Goal: Task Accomplishment & Management: Manage account settings

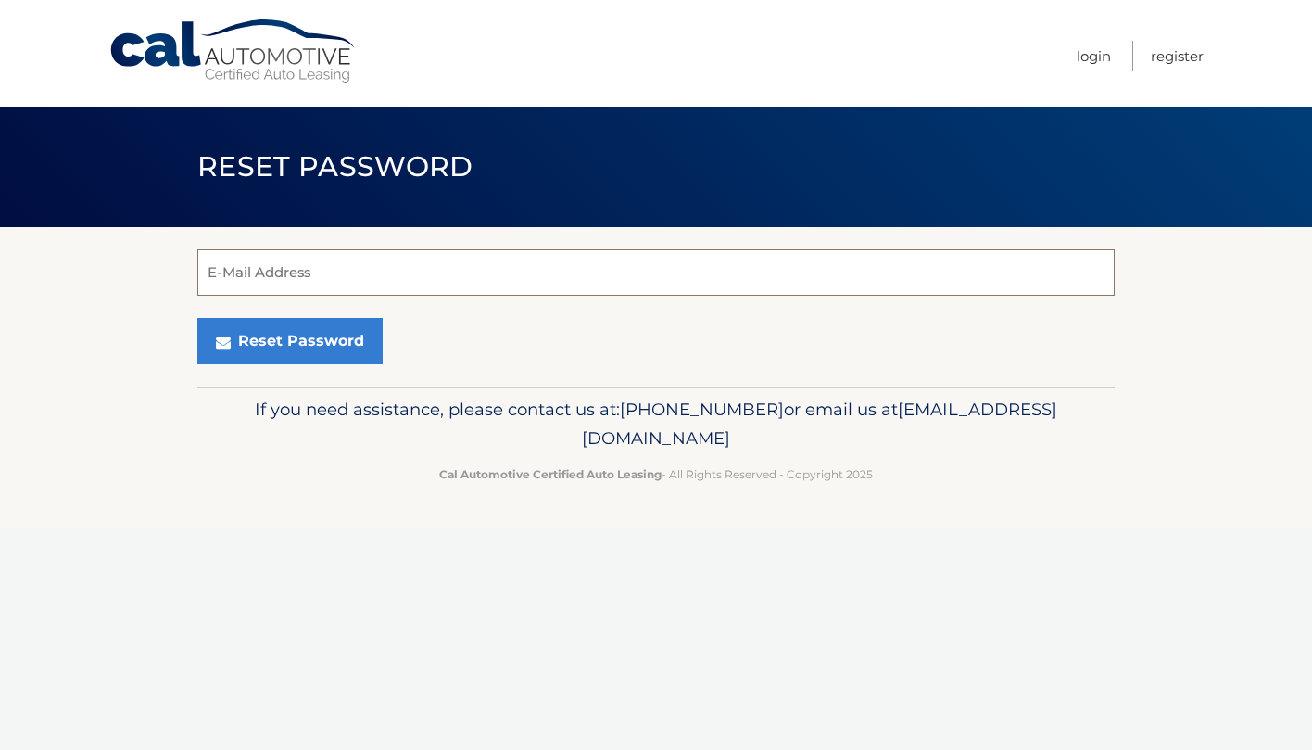
click at [299, 261] on input "E-Mail Address" at bounding box center [656, 272] width 918 height 46
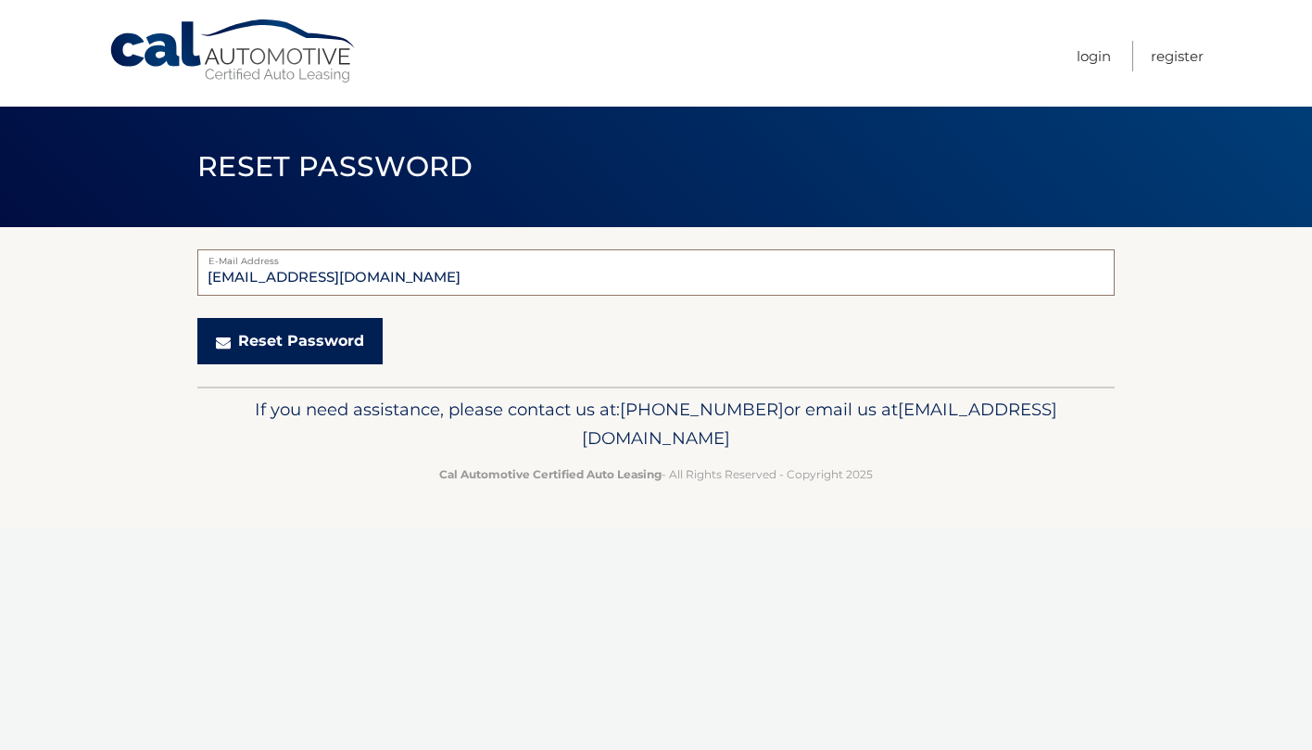
type input "brycoz@yahoo.com"
drag, startPoint x: 270, startPoint y: 330, endPoint x: 290, endPoint y: 336, distance: 21.4
click at [276, 331] on button "Reset Password" at bounding box center [289, 341] width 185 height 46
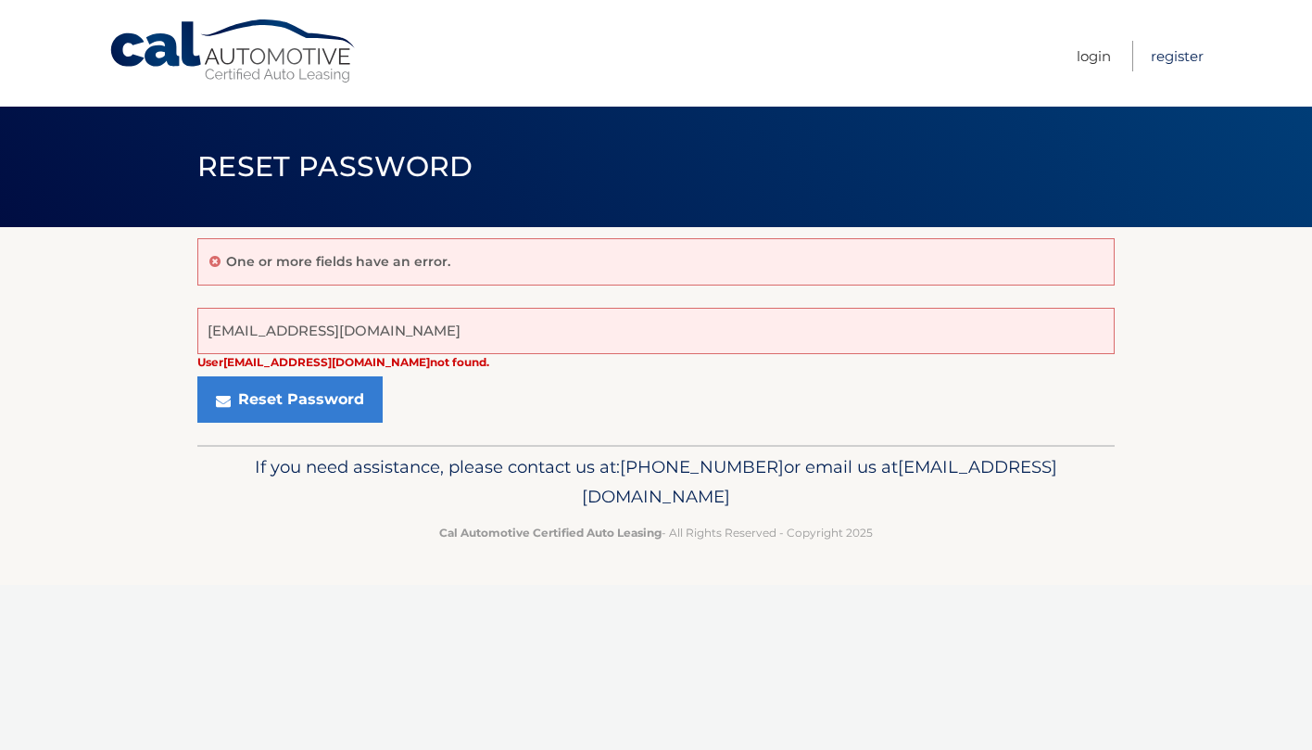
click at [1172, 58] on link "Register" at bounding box center [1177, 56] width 53 height 31
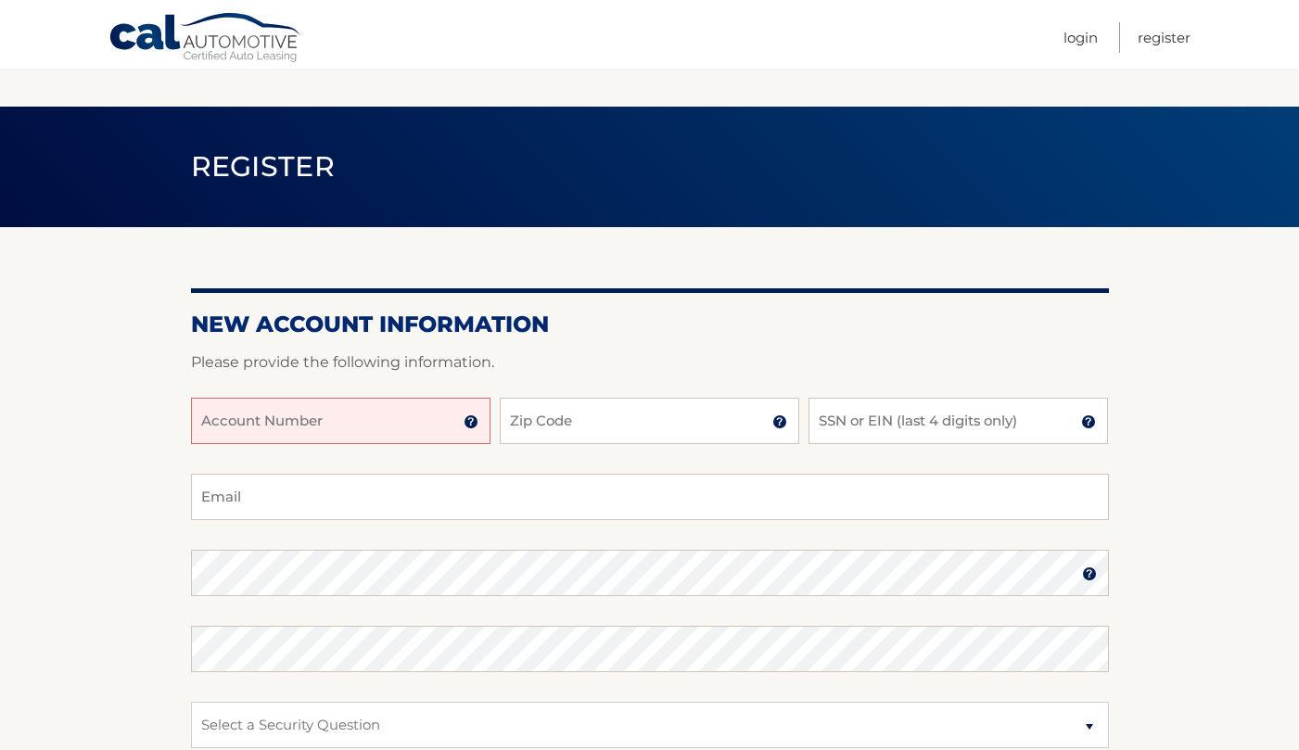
scroll to position [185, 0]
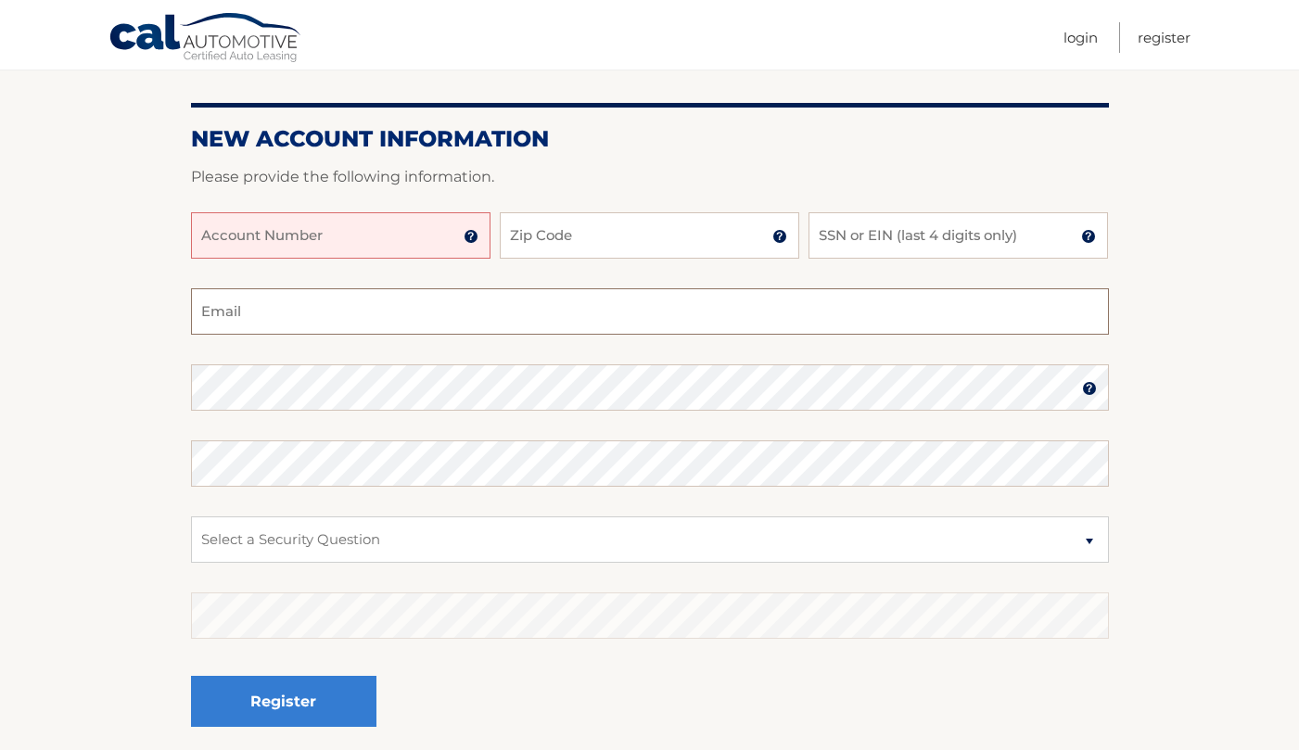
click at [326, 319] on input "Email" at bounding box center [650, 311] width 918 height 46
click at [373, 222] on input "Account Number" at bounding box center [340, 235] width 299 height 46
click at [463, 235] on img at bounding box center [470, 236] width 15 height 15
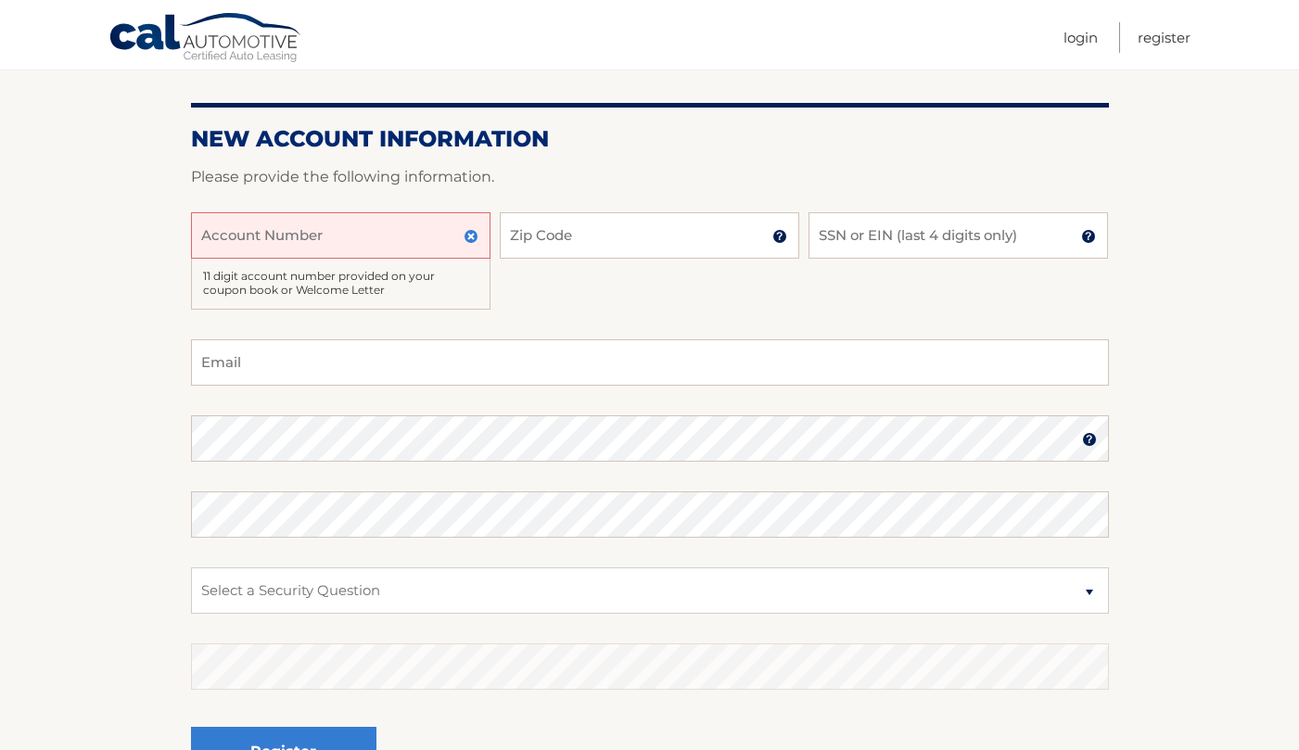
click at [559, 278] on div "Account Number 11 digit account number provided on your coupon book or Welcome …" at bounding box center [650, 275] width 918 height 127
click at [472, 233] on img at bounding box center [470, 236] width 15 height 15
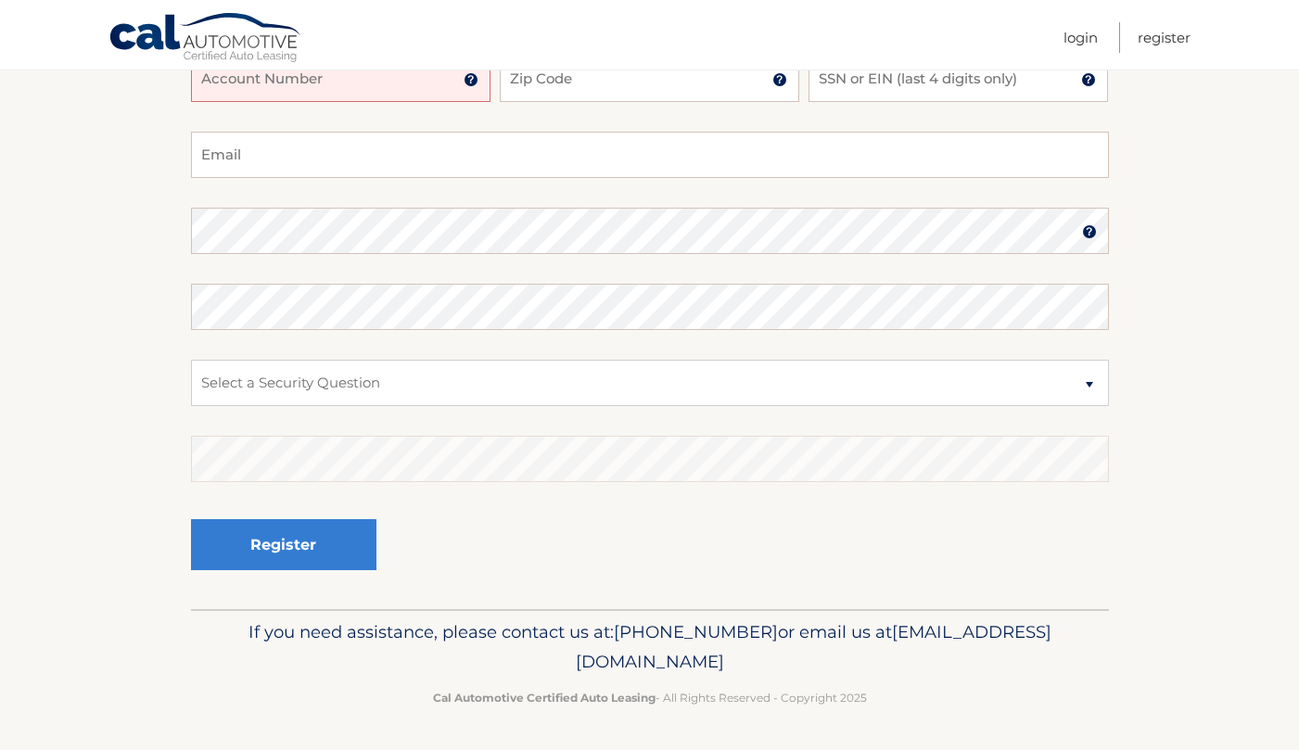
scroll to position [0, 0]
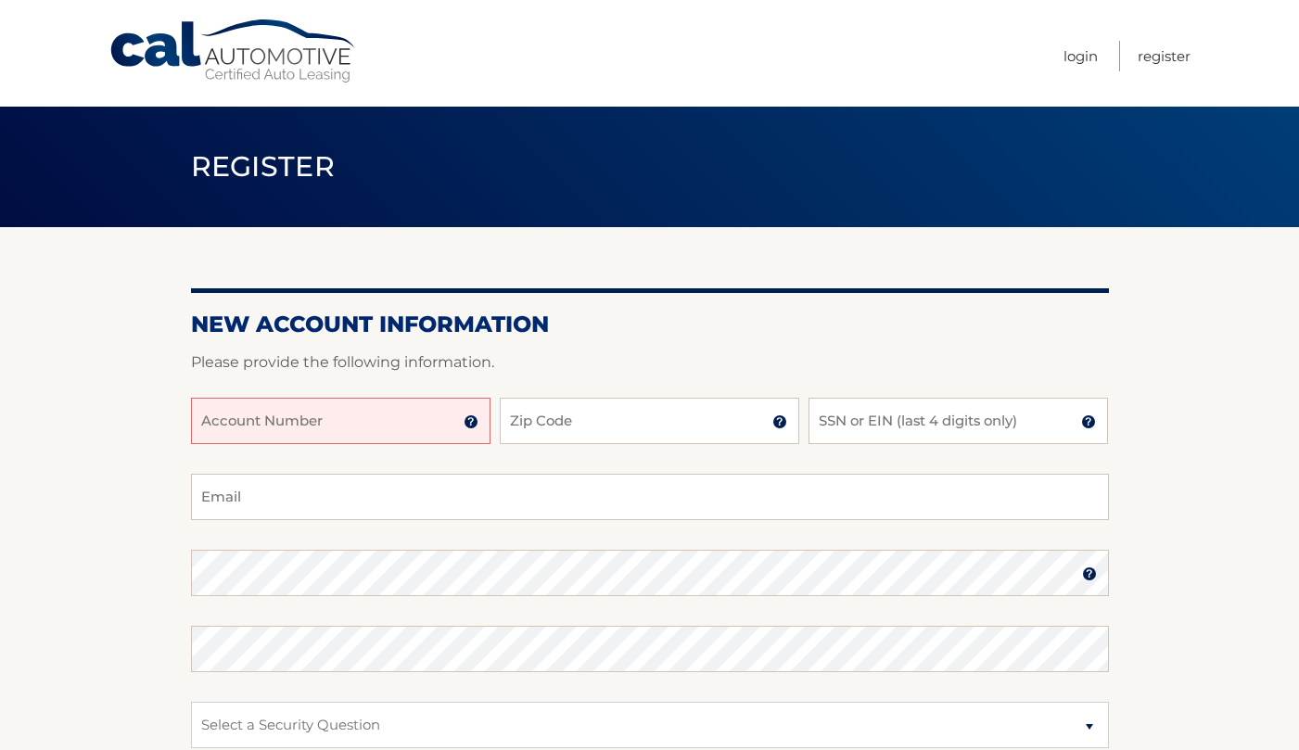
click at [62, 365] on section "New Account Information Please provide the following information. Account Numbe…" at bounding box center [649, 589] width 1299 height 724
click at [89, 300] on section "New Account Information Please provide the following information. Account Numbe…" at bounding box center [649, 589] width 1299 height 724
click at [116, 356] on section "New Account Information Please provide the following information. Account Numbe…" at bounding box center [649, 589] width 1299 height 724
click at [96, 386] on section "New Account Information Please provide the following information. Account Numbe…" at bounding box center [649, 589] width 1299 height 724
click at [300, 431] on input "Account Number" at bounding box center [340, 421] width 299 height 46
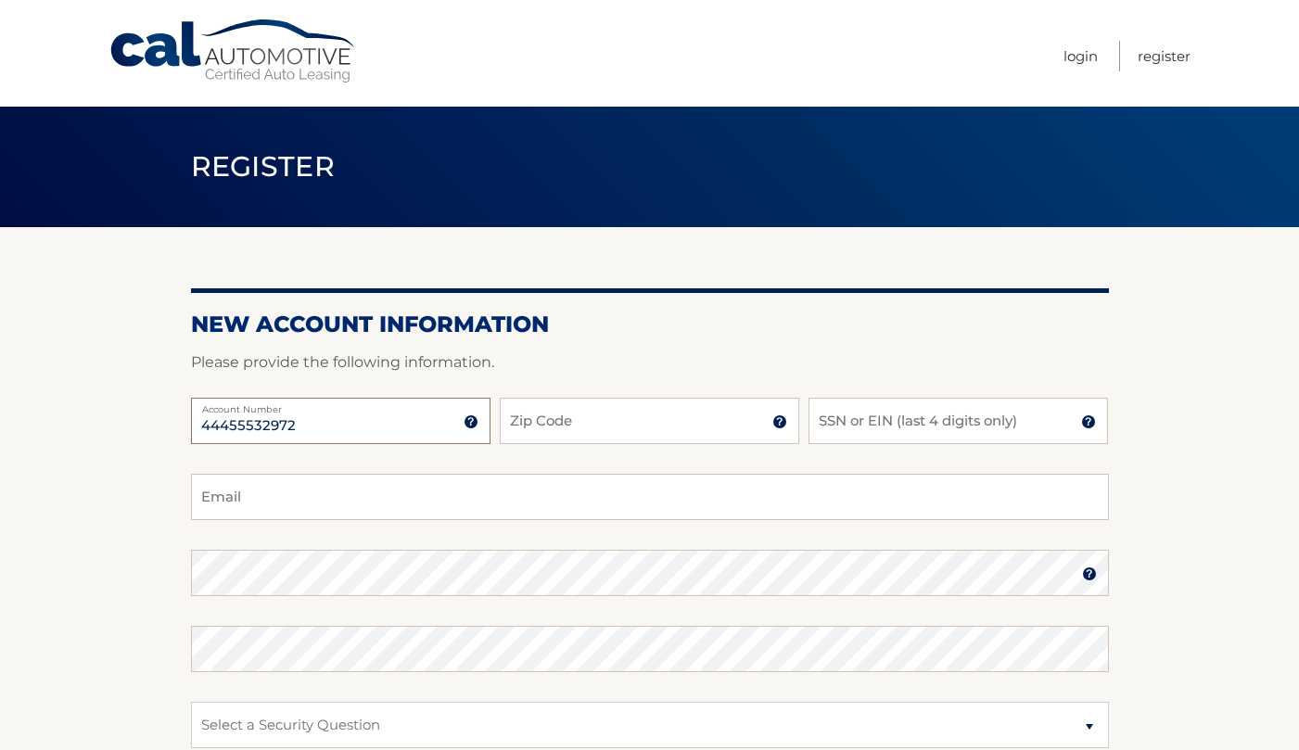
type input "44455532972"
click at [616, 417] on input "Zip Code" at bounding box center [649, 421] width 299 height 46
type input "07728"
click at [988, 426] on input "SSN or EIN (last 4 digits only)" at bounding box center [957, 421] width 299 height 46
type input "5327"
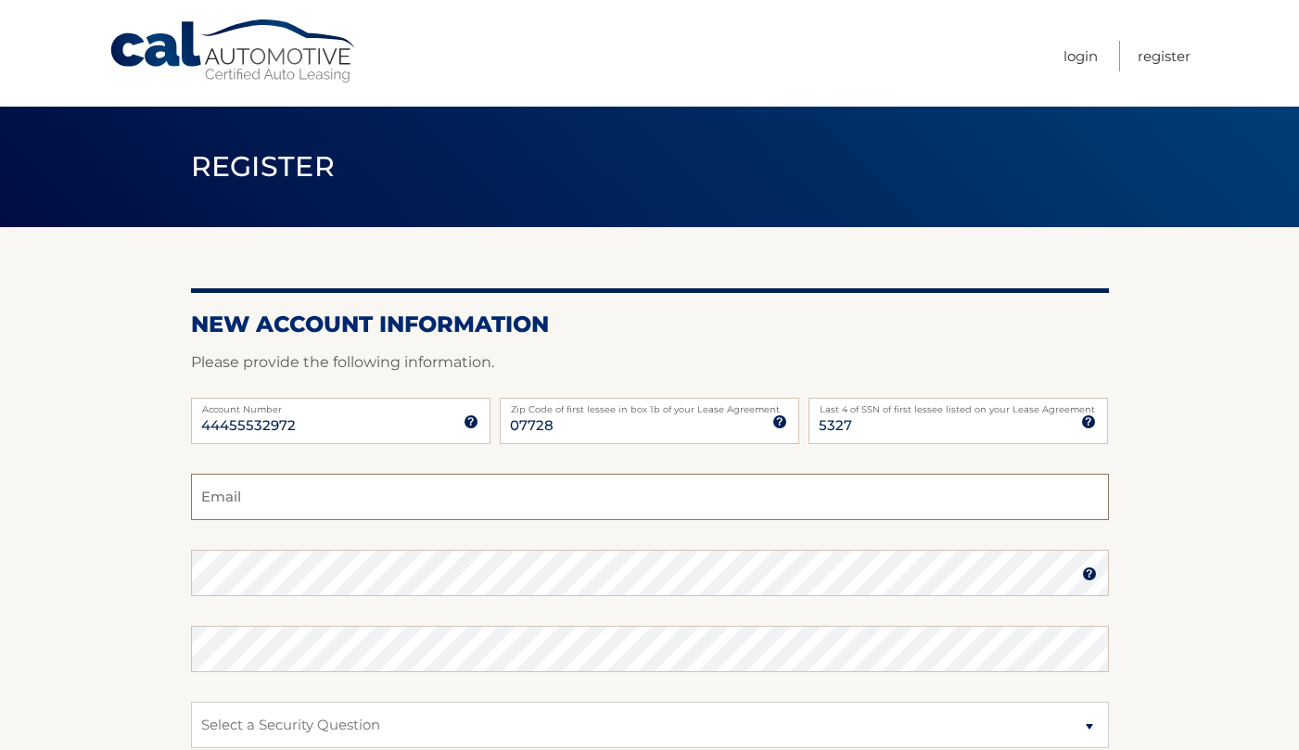
click at [274, 494] on input "Email" at bounding box center [650, 497] width 918 height 46
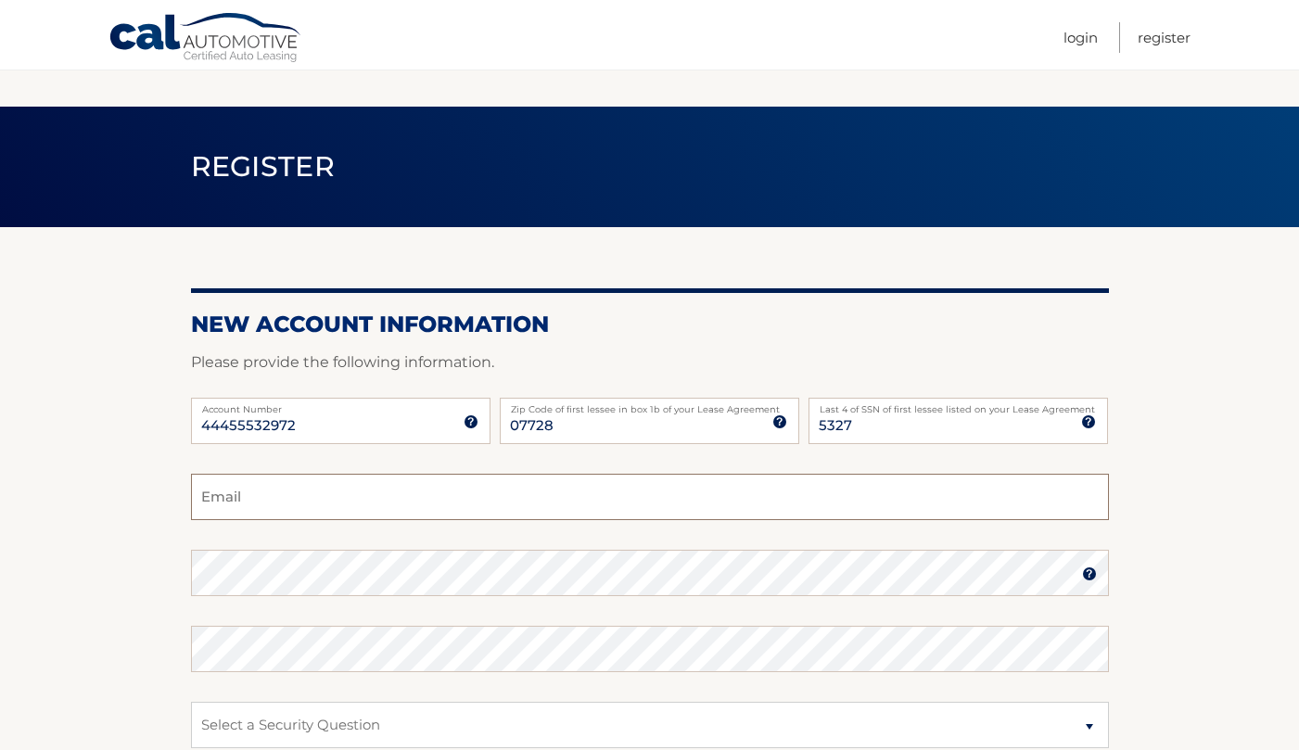
scroll to position [278, 0]
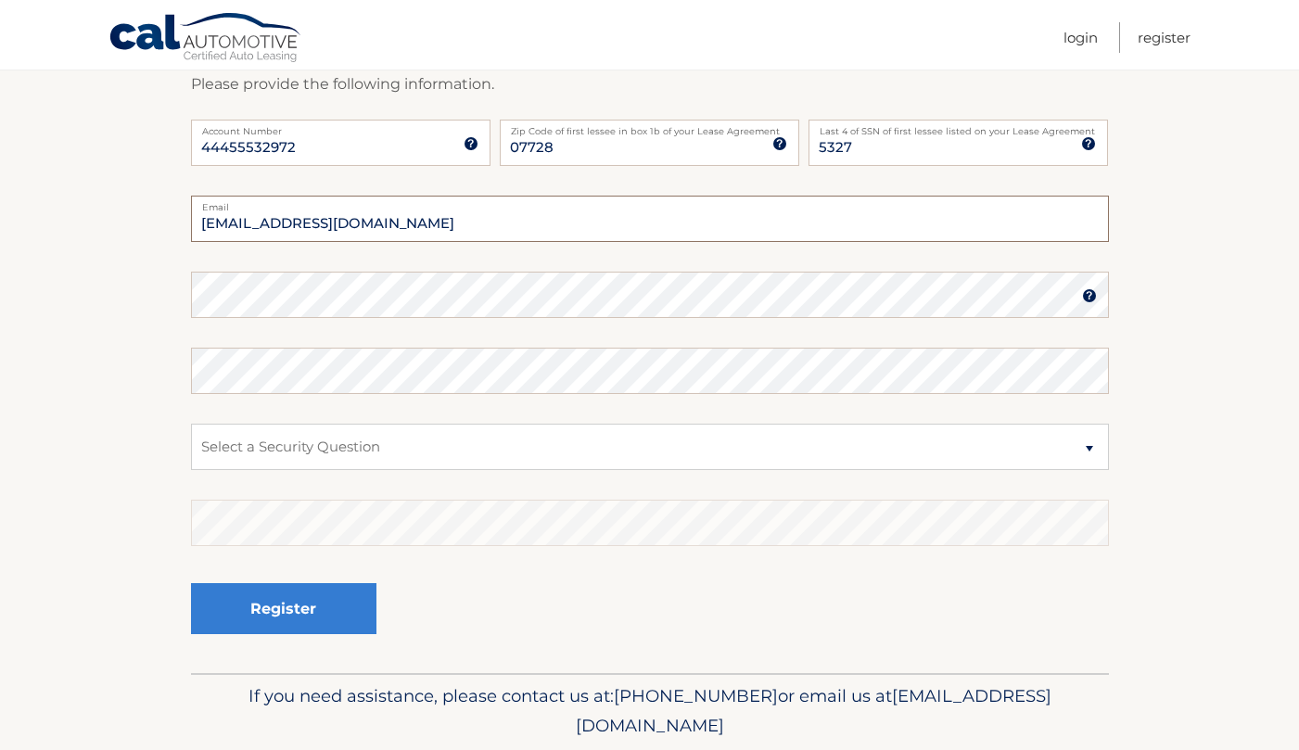
type input "brycoz@yahoo.com"
click at [338, 449] on select "Select a Security Question What was the name of your elementary school? What is…" at bounding box center [650, 447] width 918 height 46
select select "2"
click at [191, 424] on select "Select a Security Question What was the name of your elementary school? What is…" at bounding box center [650, 447] width 918 height 46
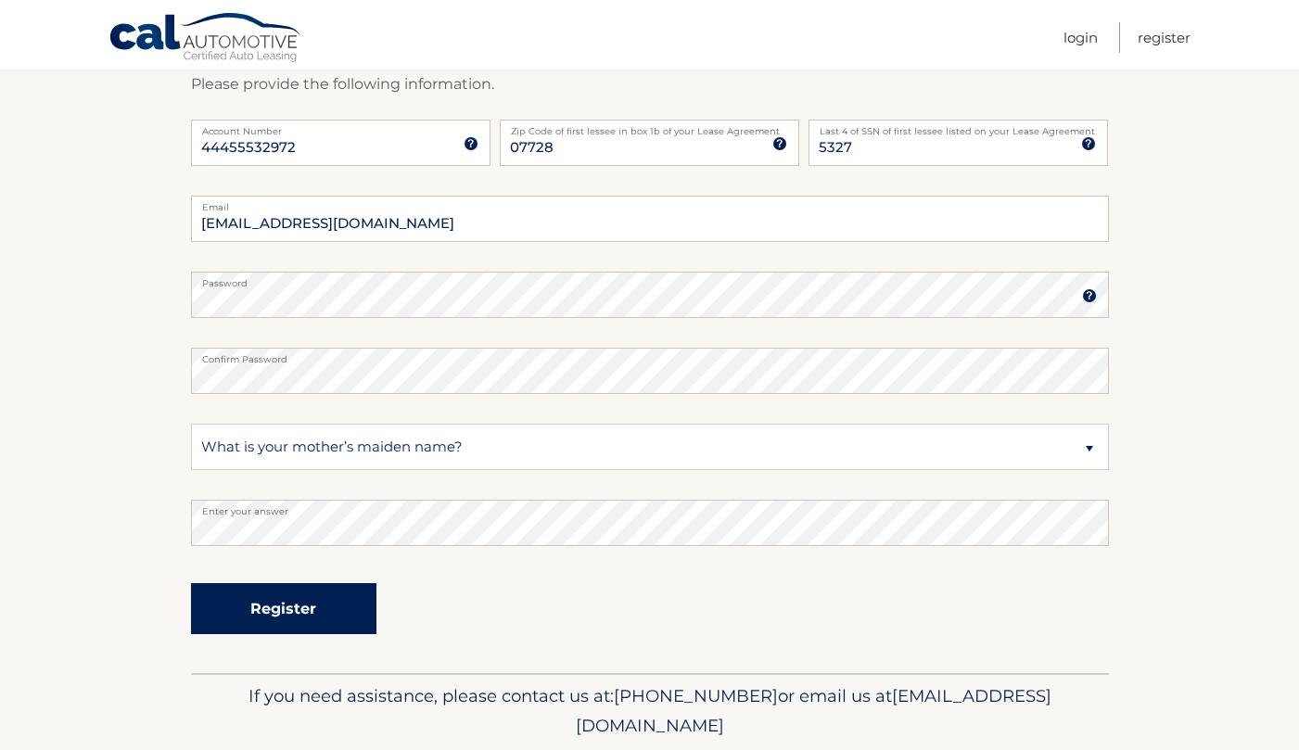
click at [285, 604] on button "Register" at bounding box center [283, 608] width 185 height 51
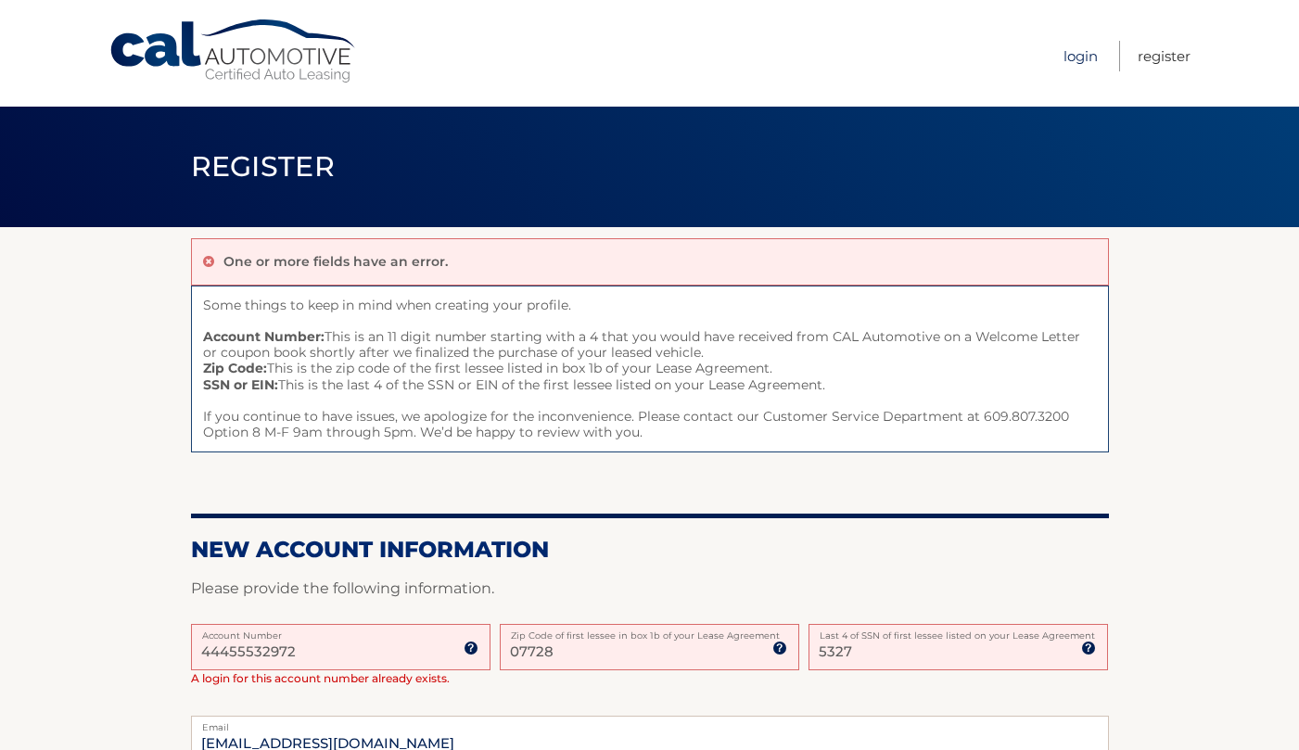
click at [1078, 58] on link "Login" at bounding box center [1080, 56] width 34 height 31
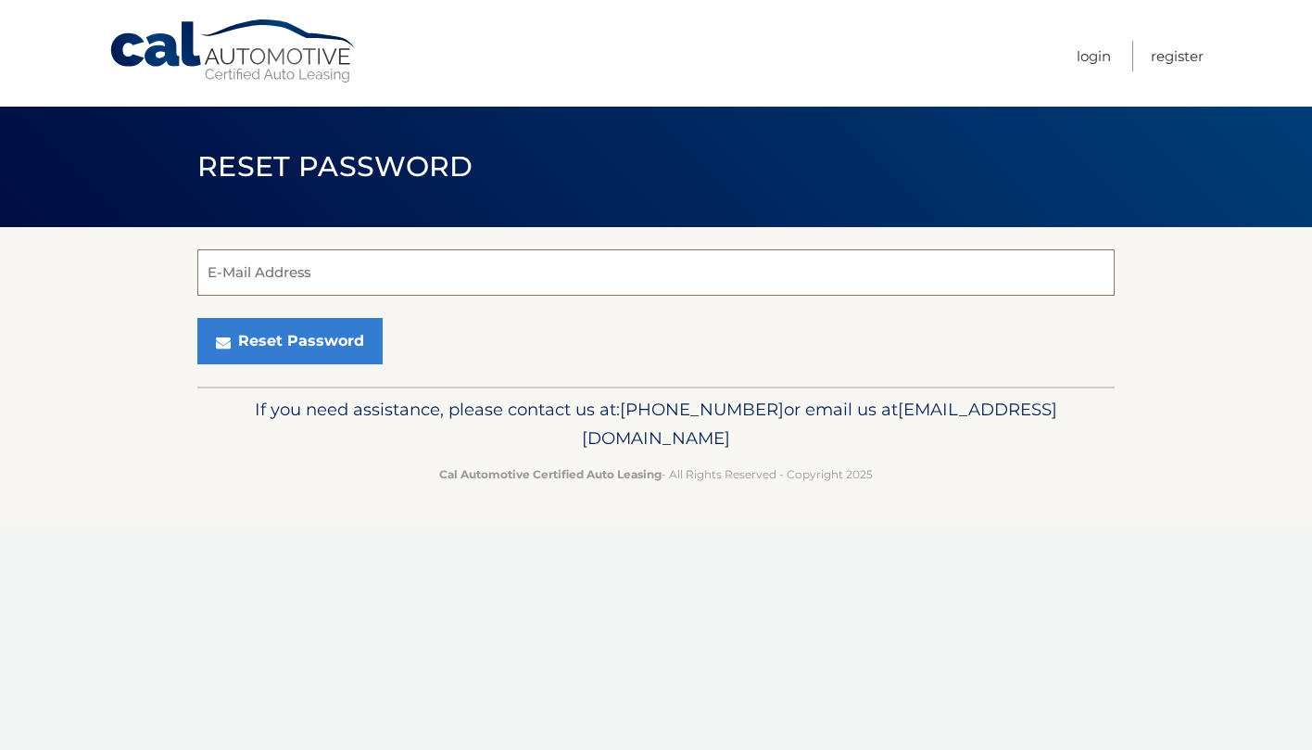
drag, startPoint x: 344, startPoint y: 251, endPoint x: 353, endPoint y: 261, distance: 13.8
click at [351, 260] on input "E-Mail Address" at bounding box center [656, 272] width 918 height 46
click at [355, 261] on input "E-Mail Address" at bounding box center [656, 272] width 918 height 46
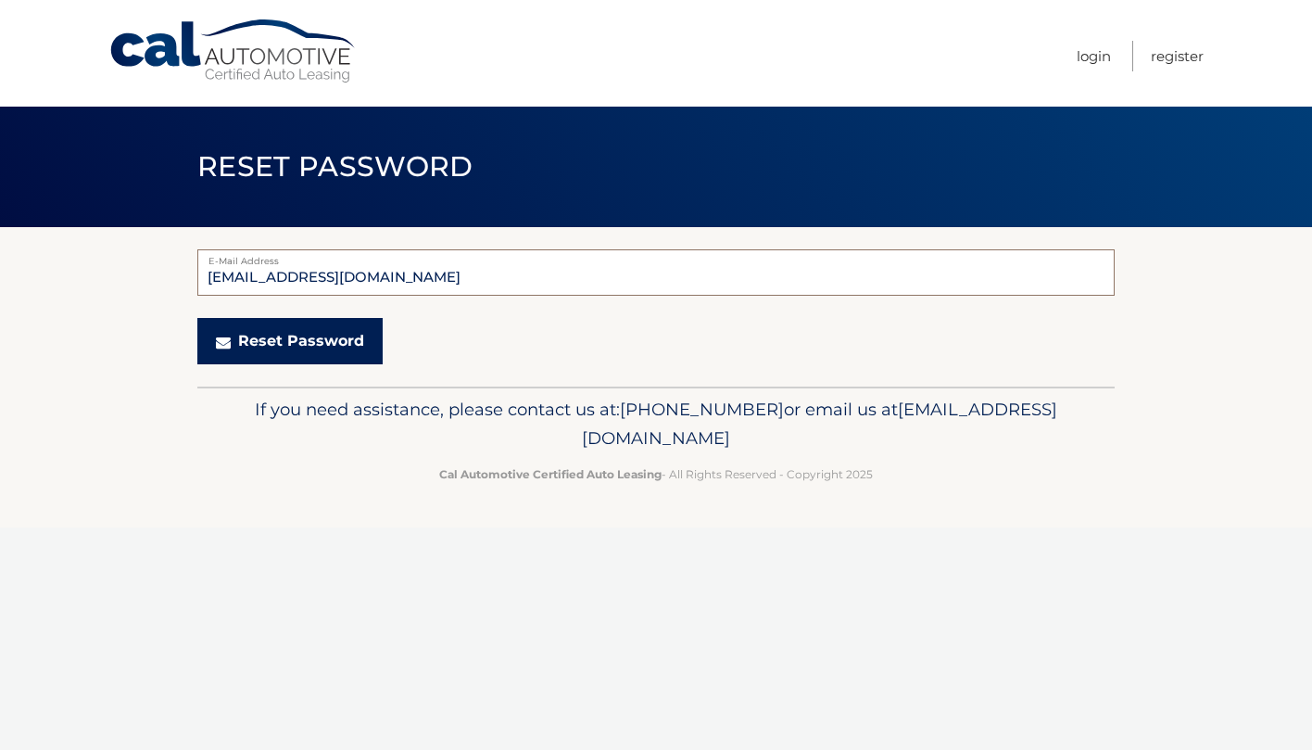
type input "alyxc2@yahoo.com"
click at [284, 342] on button "Reset Password" at bounding box center [289, 341] width 185 height 46
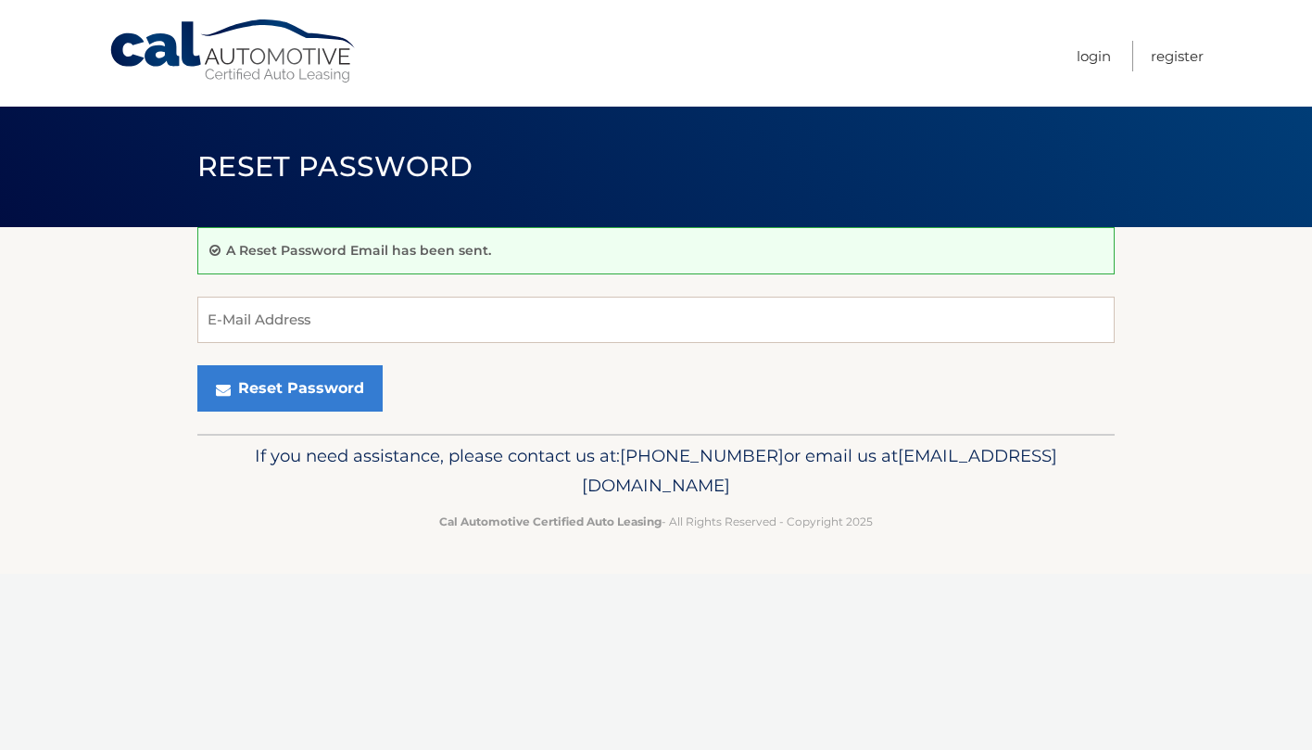
click at [98, 316] on section "A Reset Password Email has been sent. E-Mail Address Reset Password" at bounding box center [656, 330] width 1312 height 207
click at [1094, 52] on link "Login" at bounding box center [1094, 56] width 34 height 31
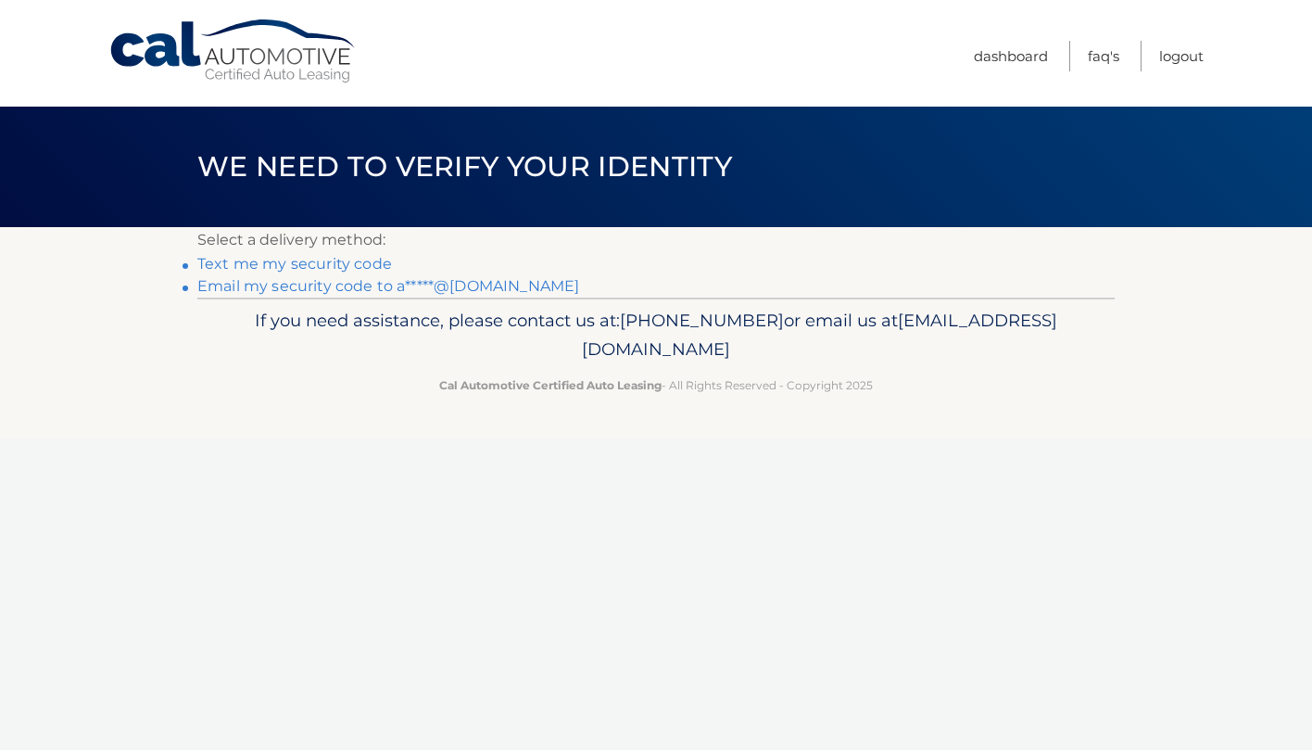
click at [262, 264] on link "Text me my security code" at bounding box center [294, 264] width 195 height 18
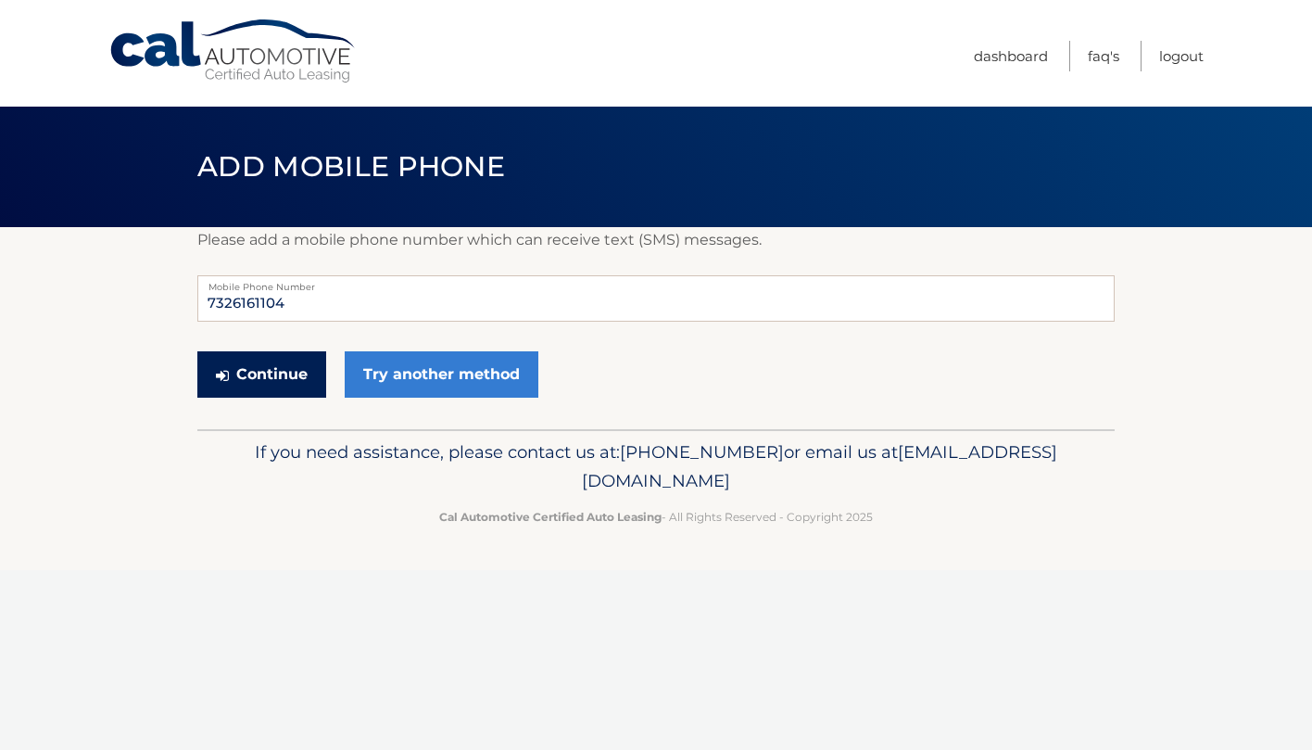
click at [241, 370] on button "Continue" at bounding box center [261, 374] width 129 height 46
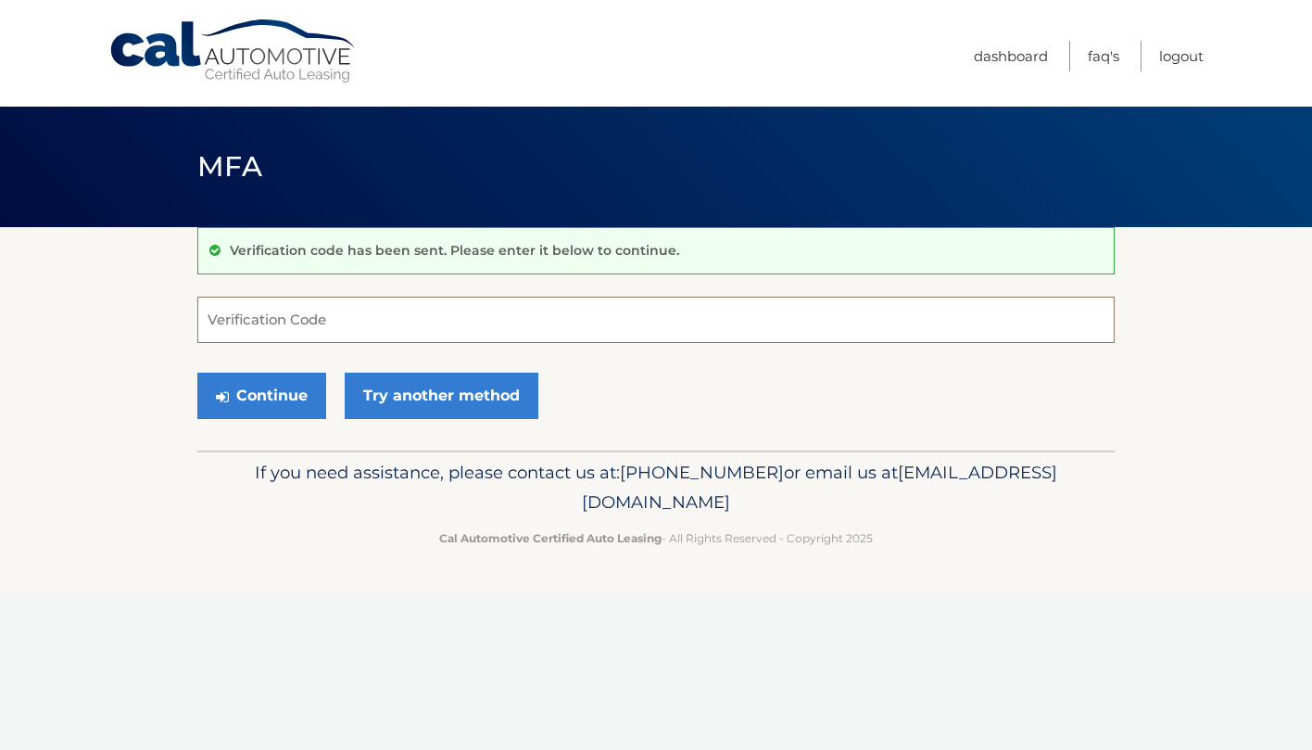
click at [304, 319] on input "Verification Code" at bounding box center [656, 320] width 918 height 46
type input "352449"
click at [265, 388] on button "Continue" at bounding box center [261, 396] width 129 height 46
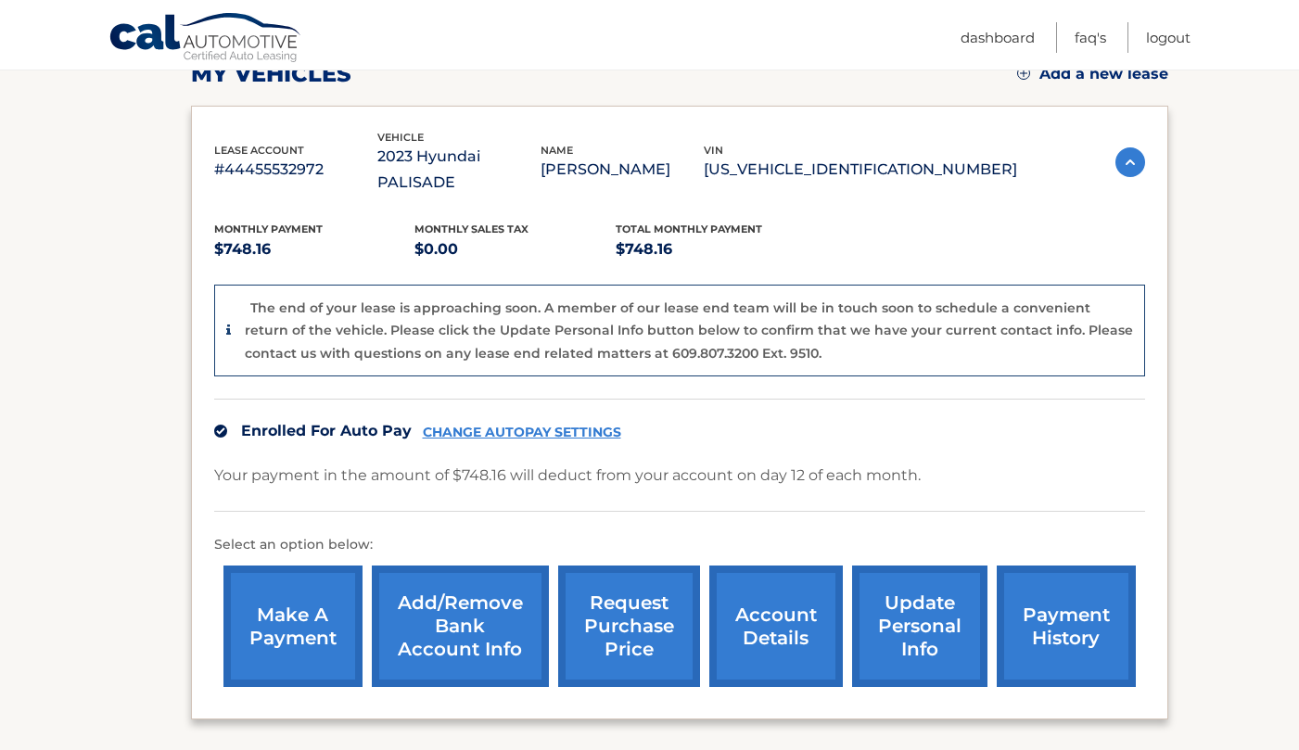
scroll to position [371, 0]
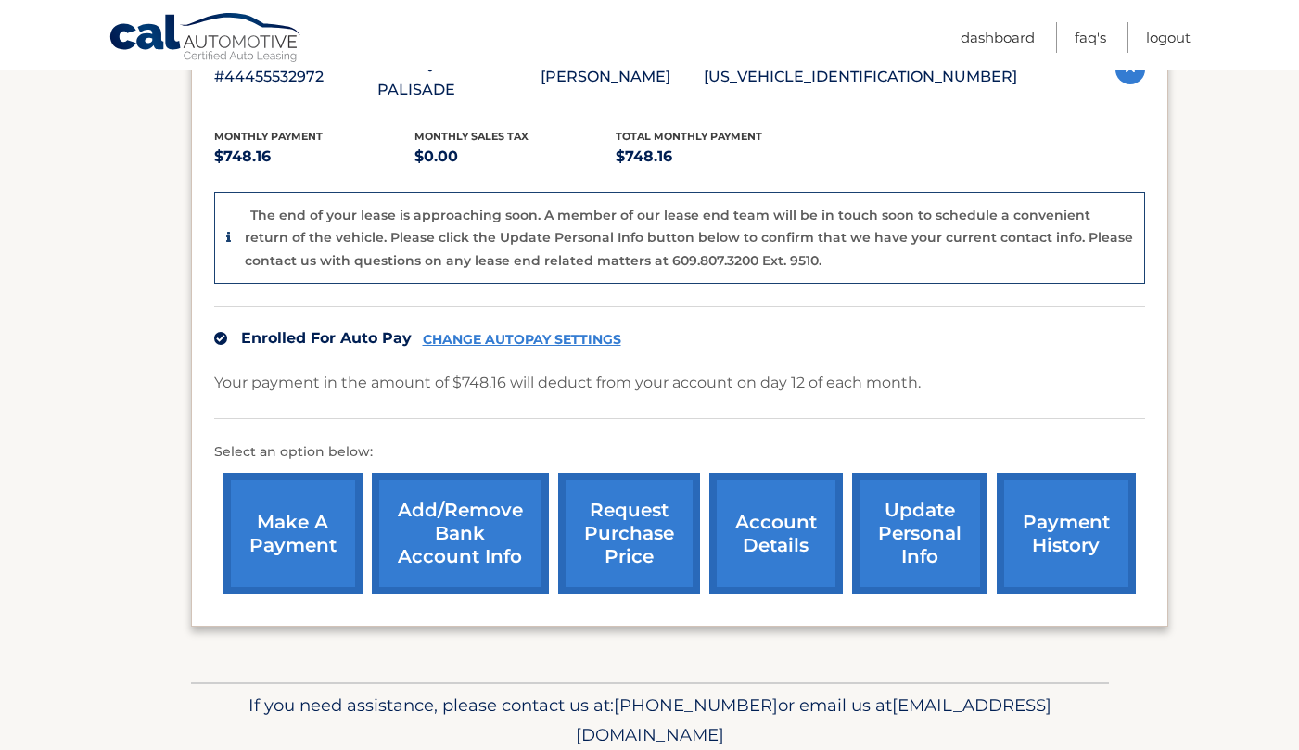
click at [797, 493] on link "account details" at bounding box center [775, 533] width 133 height 121
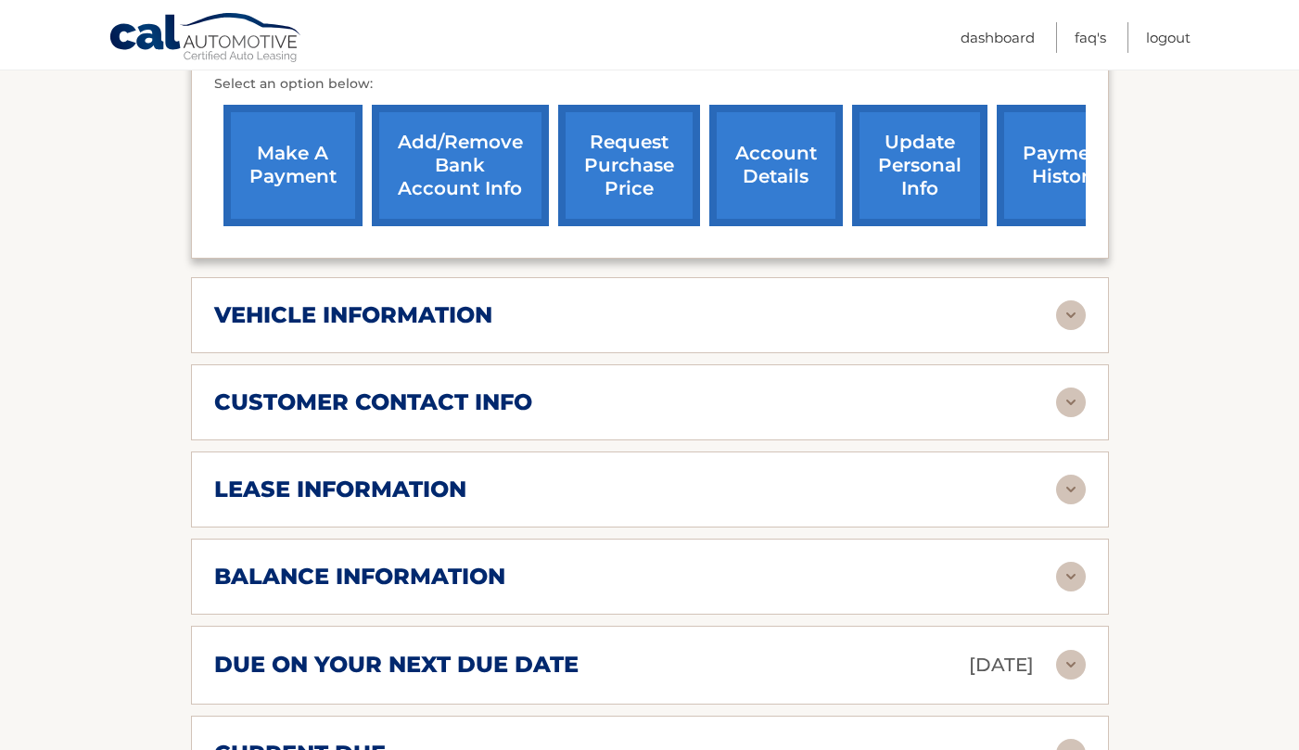
scroll to position [742, 0]
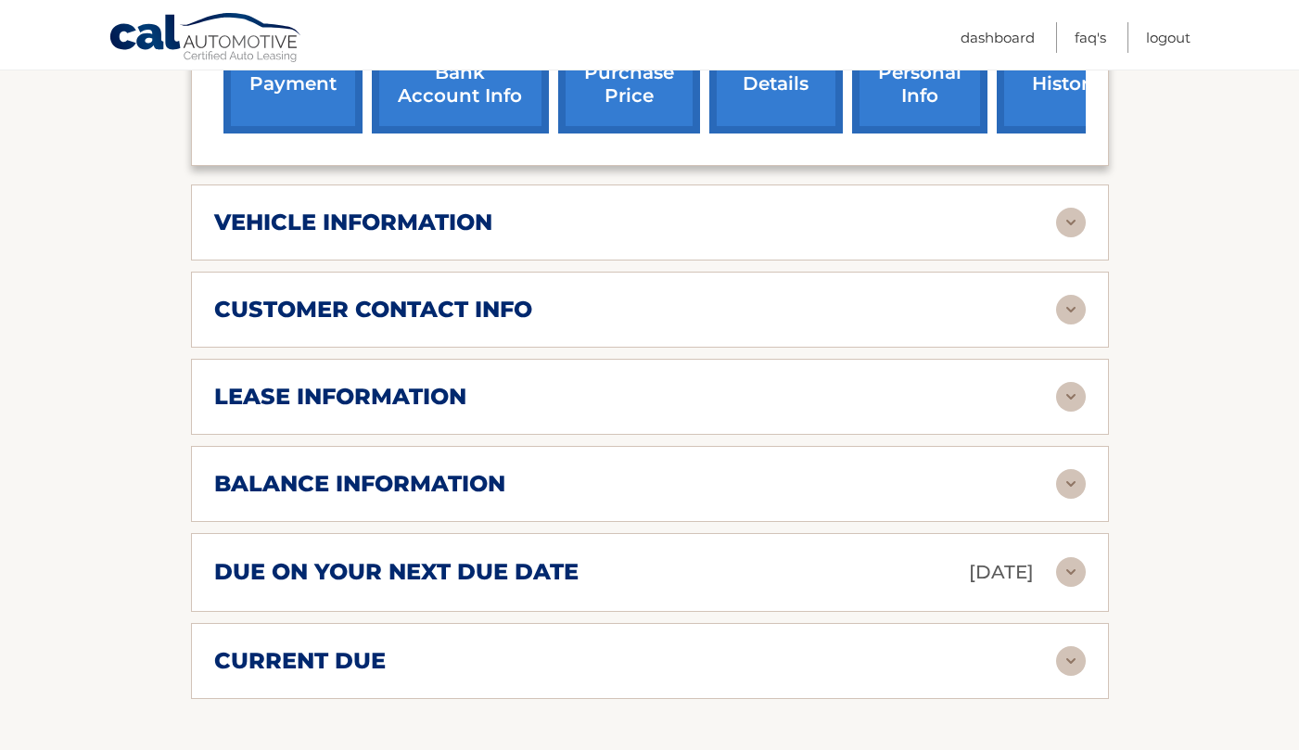
click at [1058, 382] on img at bounding box center [1071, 397] width 30 height 30
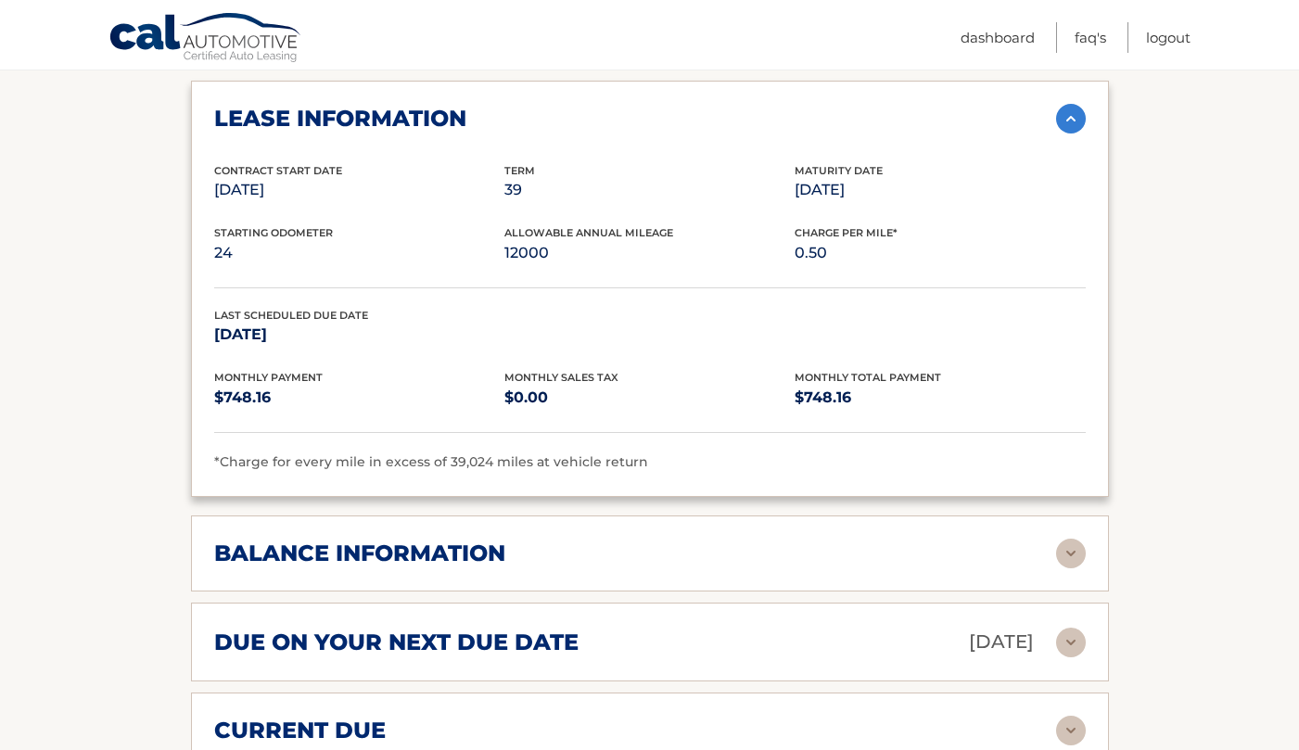
scroll to position [1112, 0]
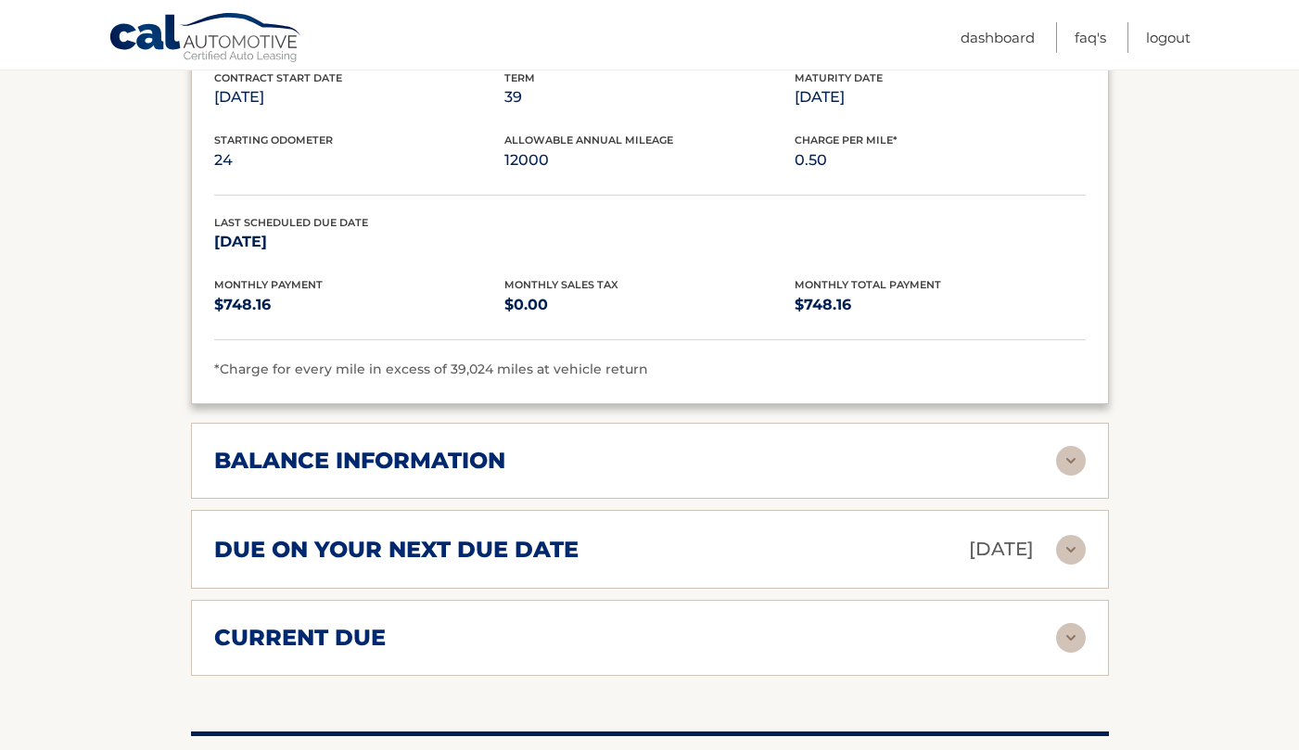
click at [769, 447] on div "balance information" at bounding box center [635, 461] width 842 height 28
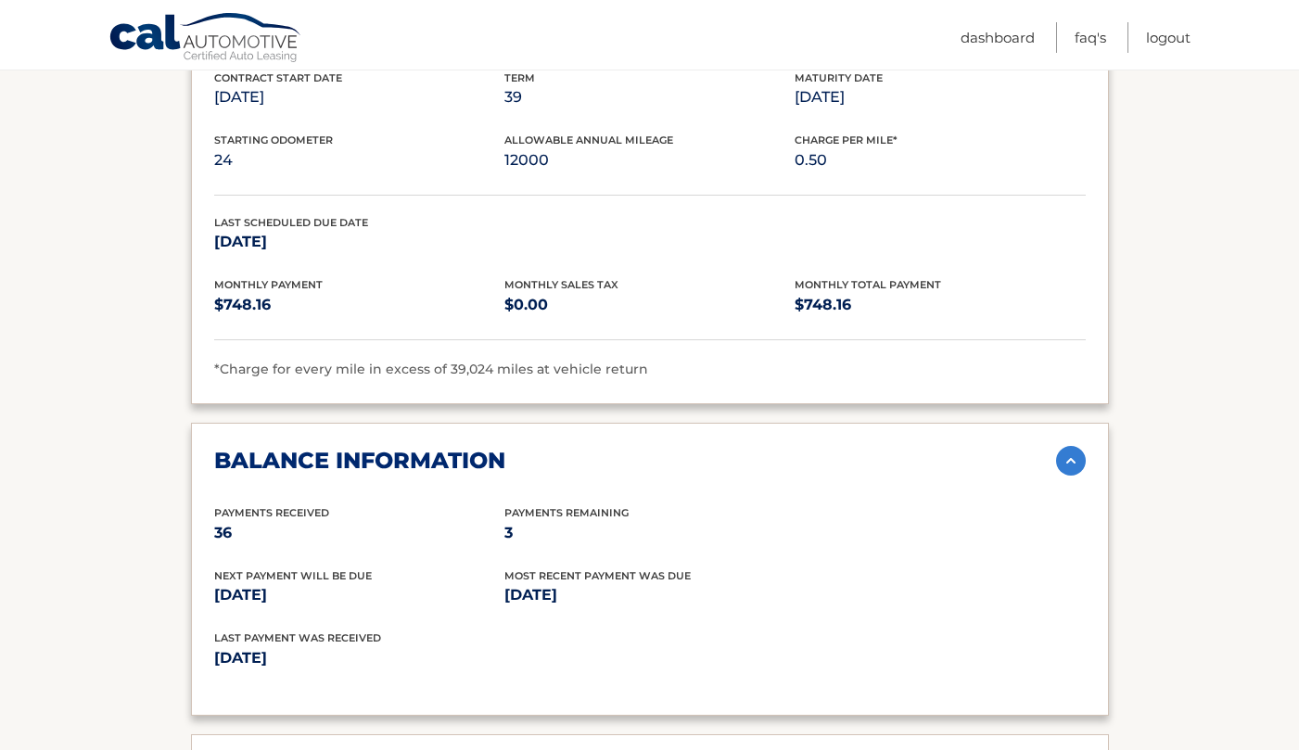
click at [768, 447] on div "balance information" at bounding box center [635, 461] width 842 height 28
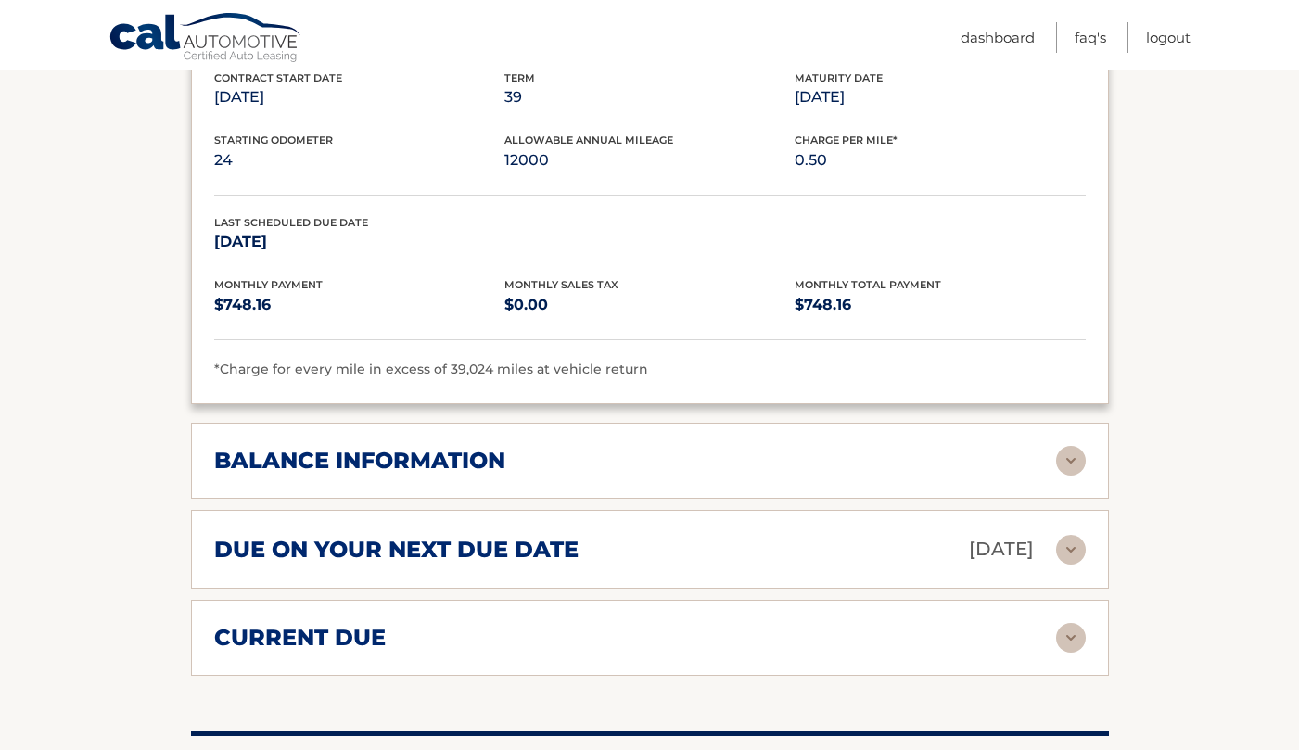
click at [770, 423] on div "balance information Payments Received 36 Payments Remaining 3 Next Payment will…" at bounding box center [650, 461] width 918 height 76
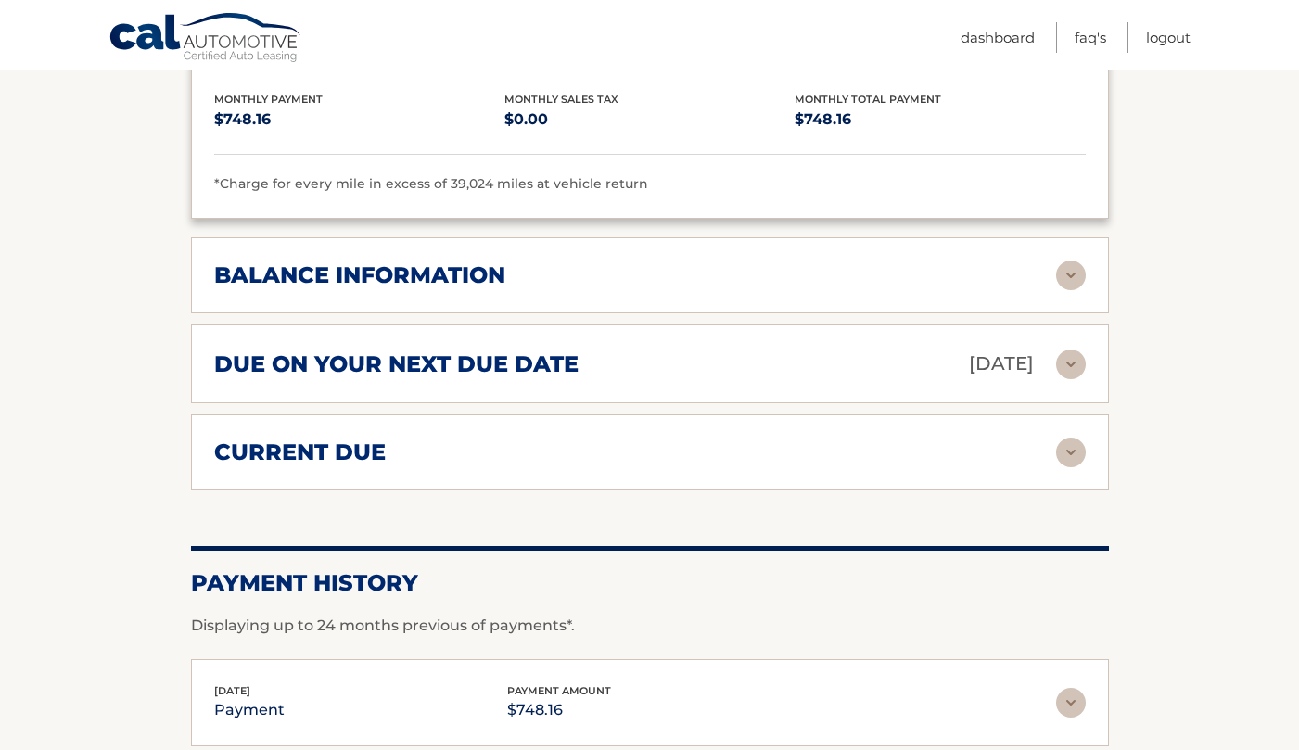
click at [1059, 349] on img at bounding box center [1071, 364] width 30 height 30
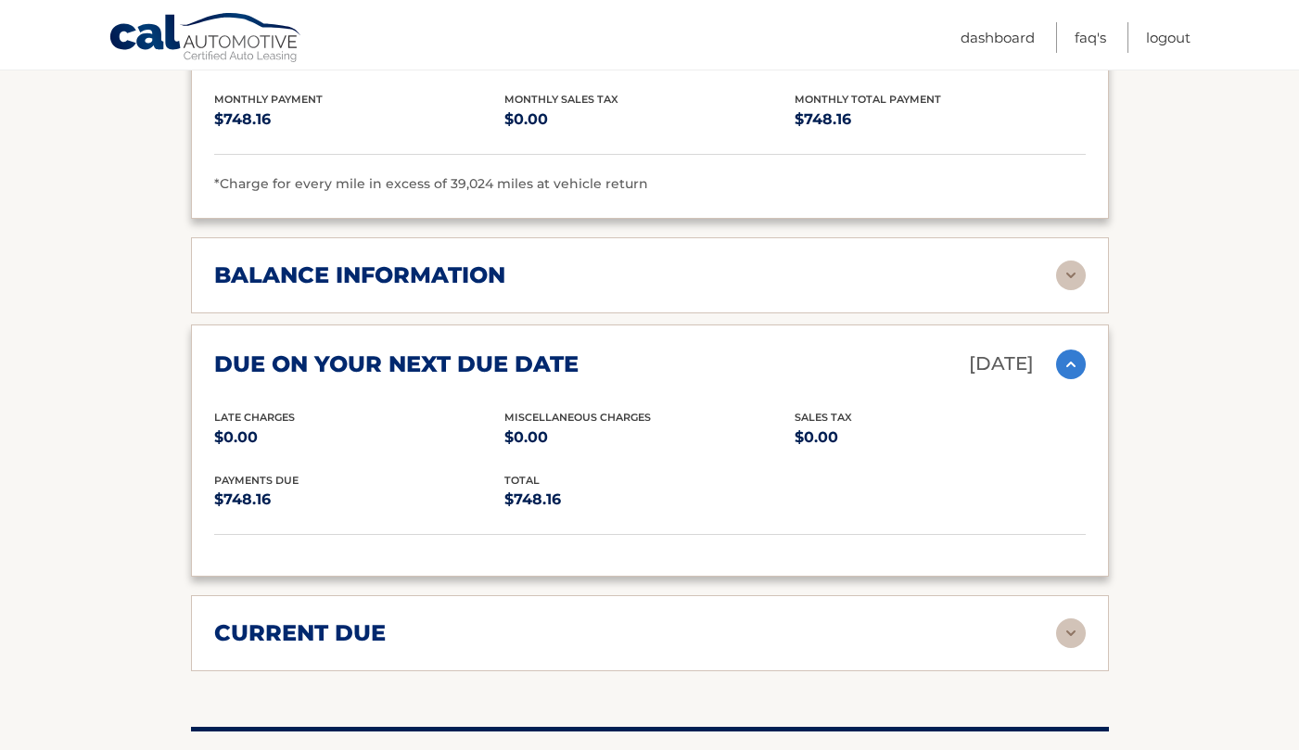
click at [1059, 349] on img at bounding box center [1071, 364] width 30 height 30
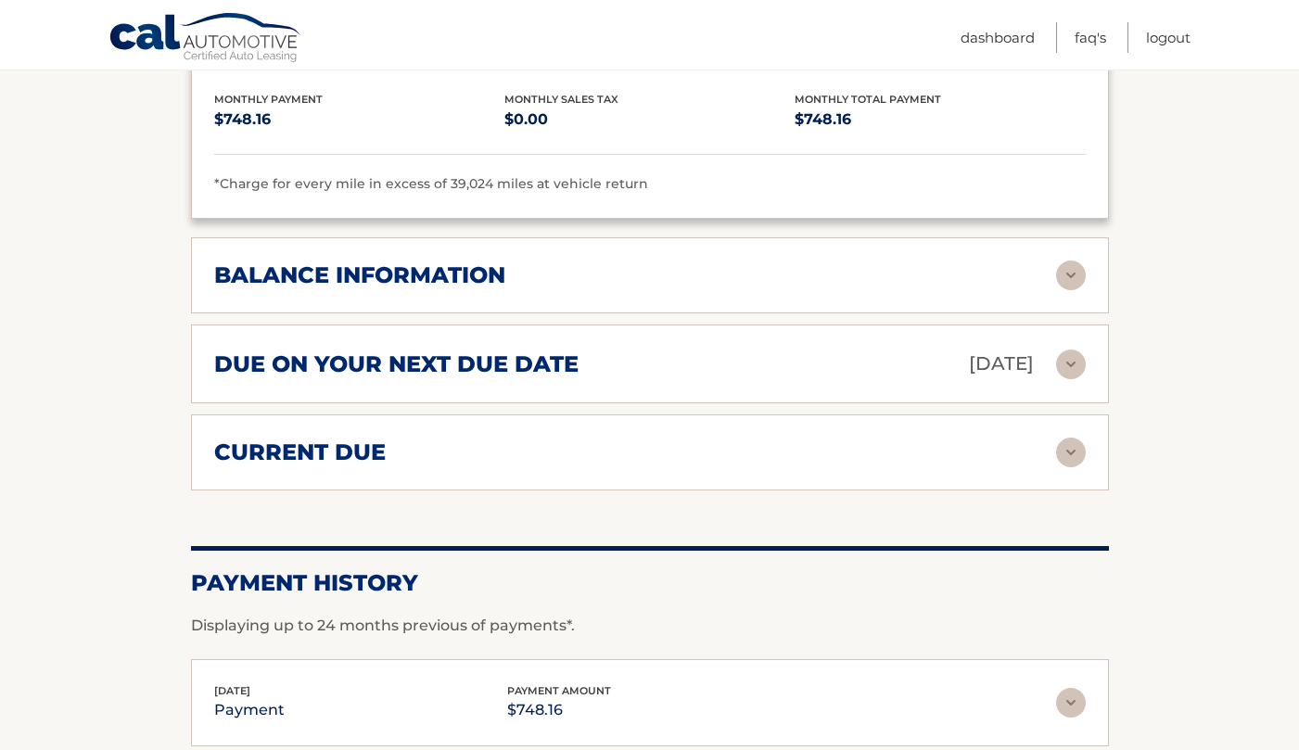
click at [1071, 439] on img at bounding box center [1071, 452] width 30 height 30
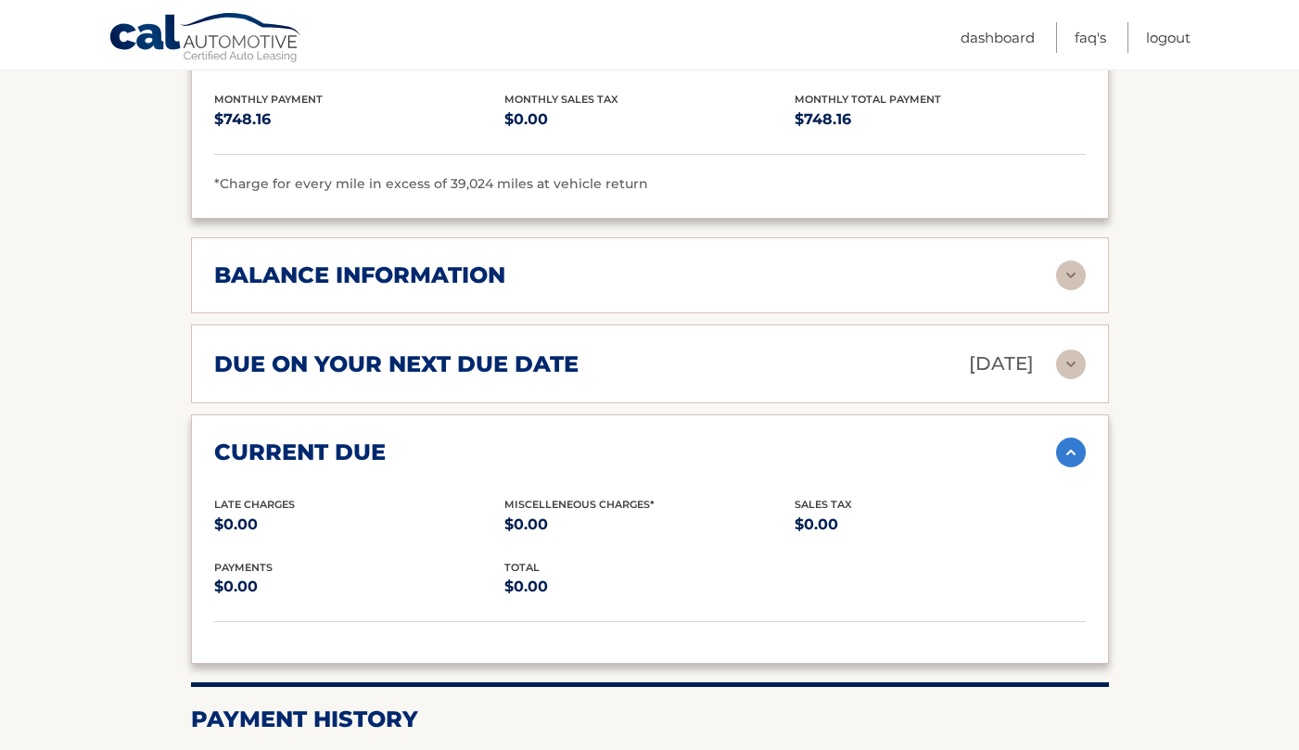
click at [1061, 437] on img at bounding box center [1071, 452] width 30 height 30
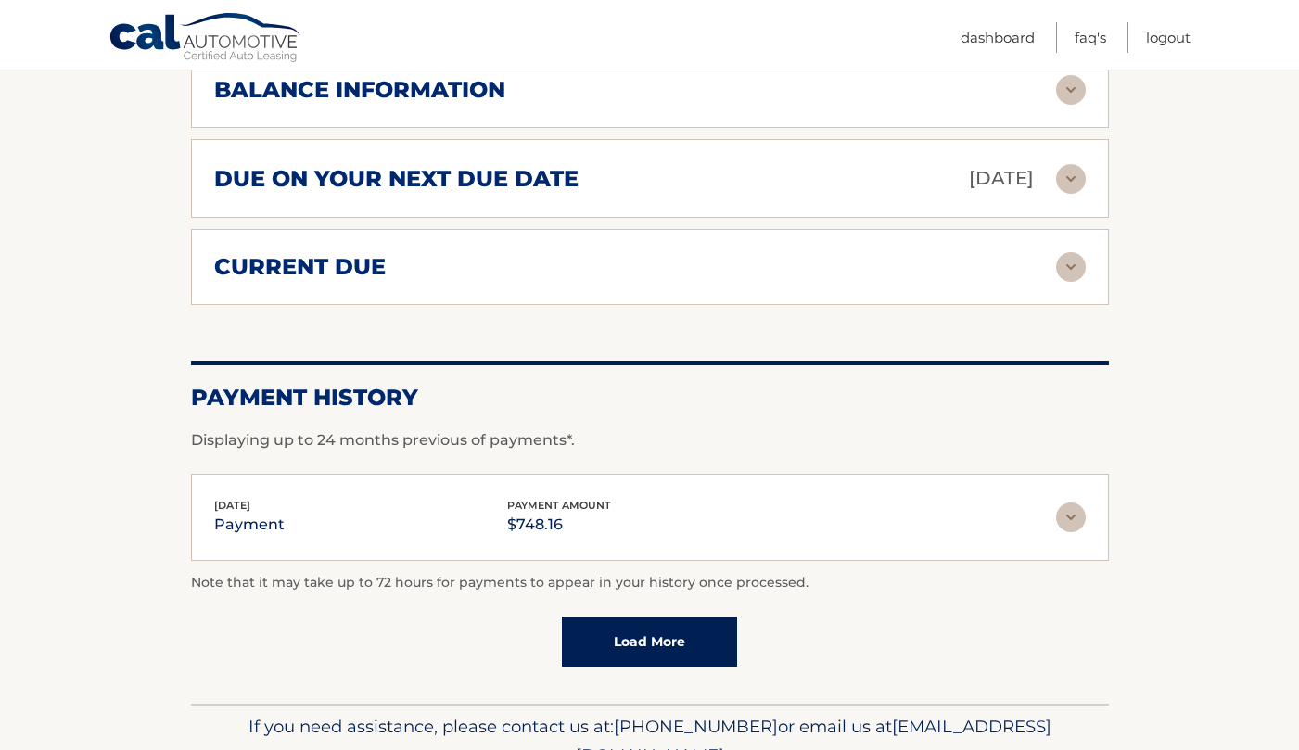
scroll to position [1552, 0]
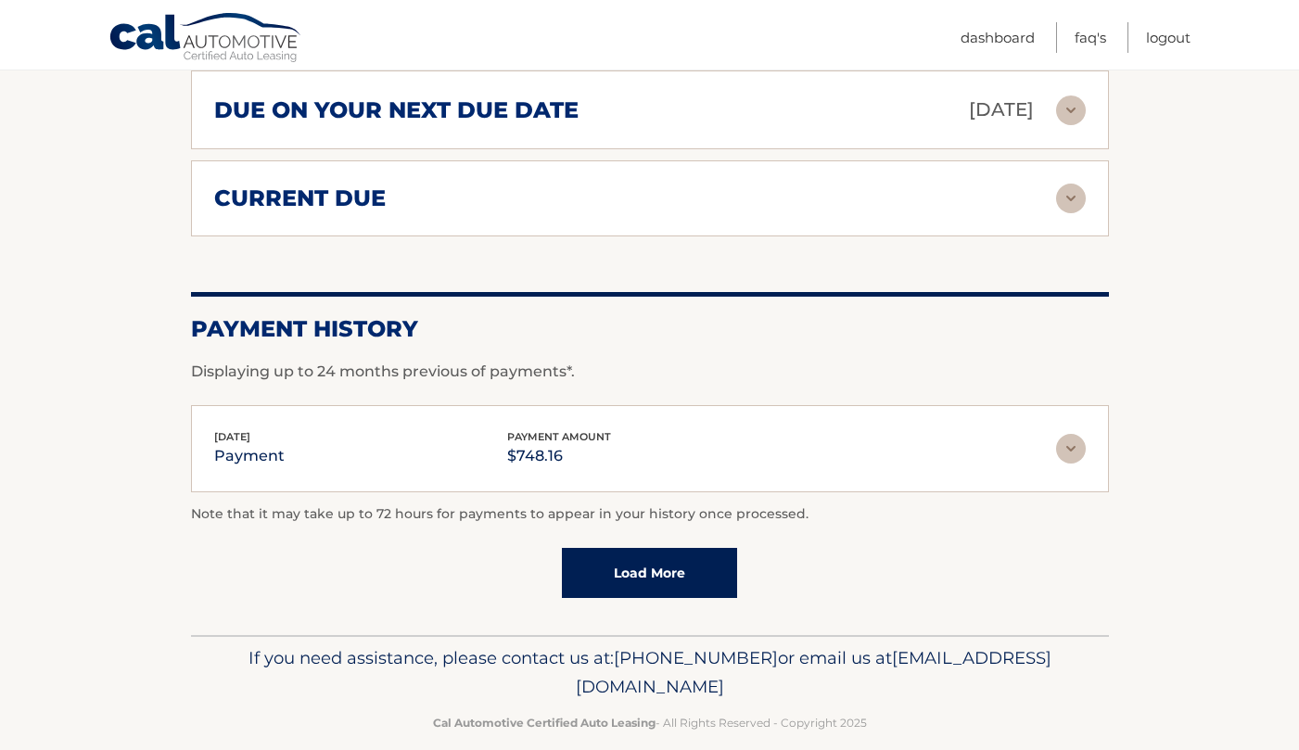
click at [1059, 434] on img at bounding box center [1071, 449] width 30 height 30
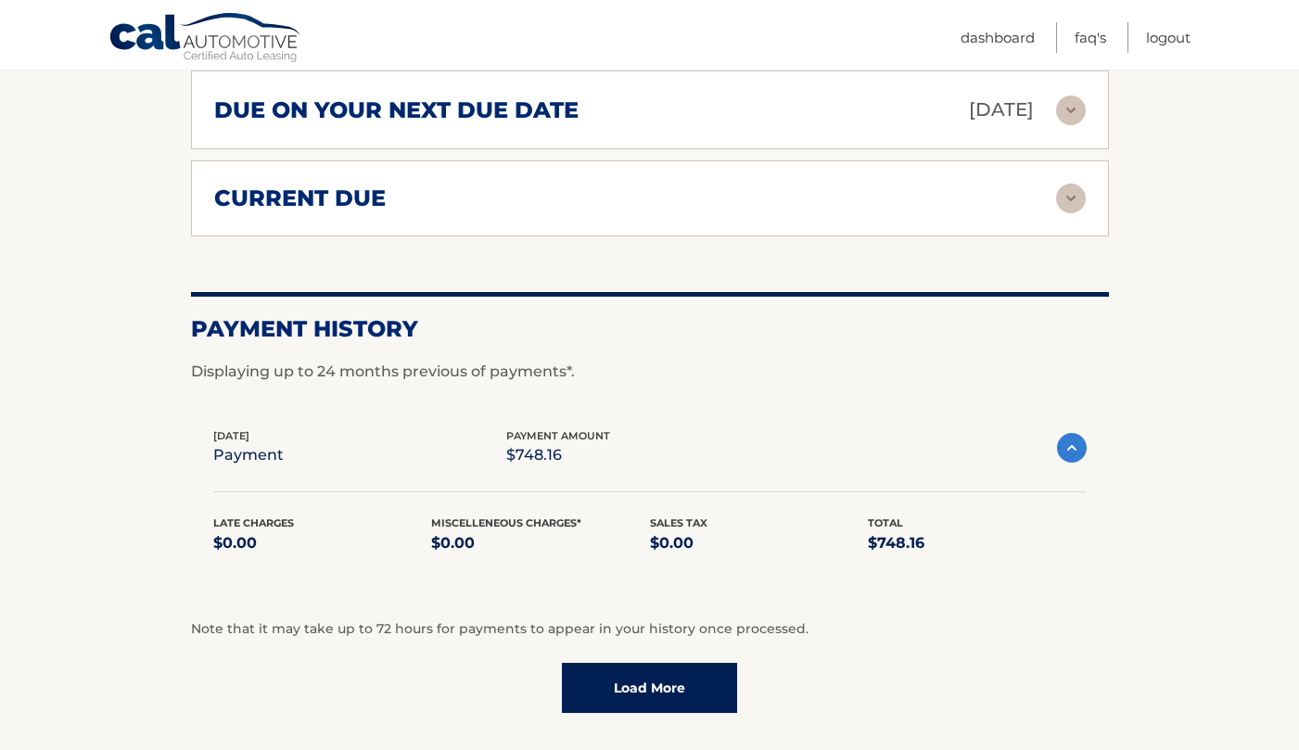
click at [1059, 433] on img at bounding box center [1072, 448] width 30 height 30
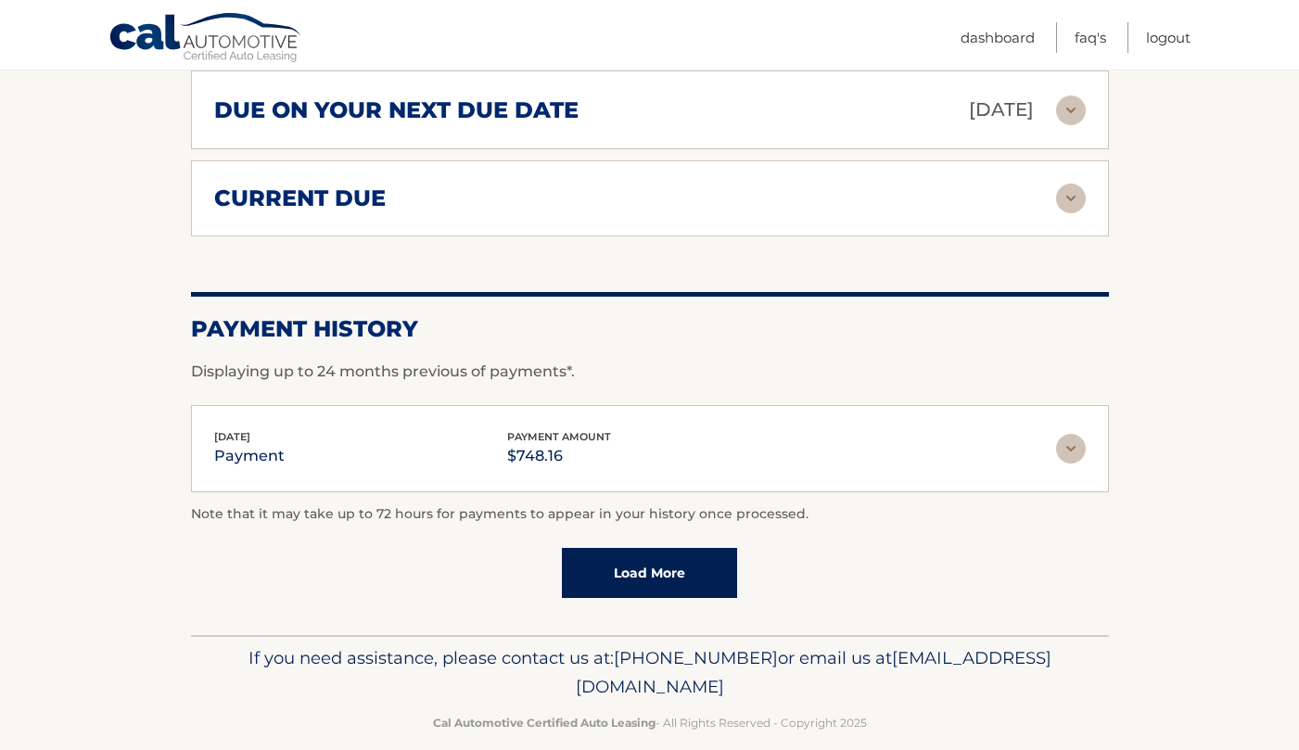
click at [710, 548] on link "Load More" at bounding box center [649, 573] width 175 height 50
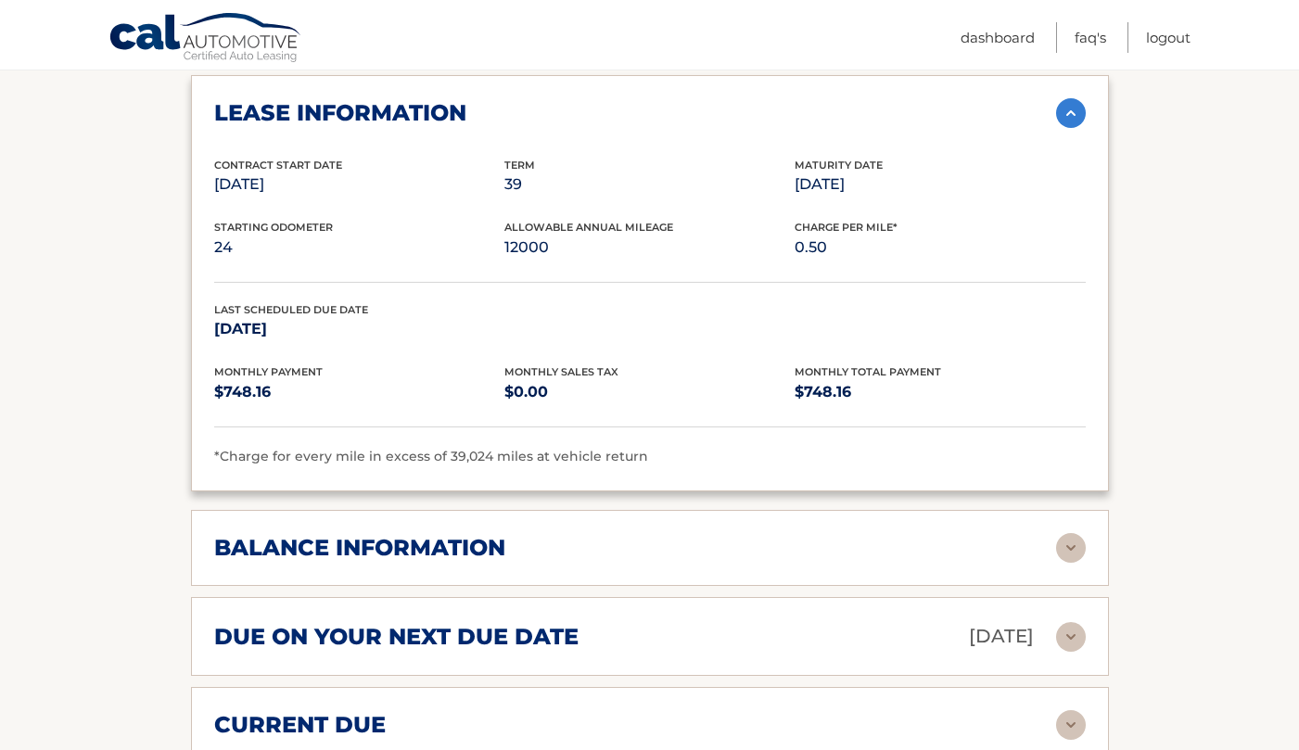
scroll to position [932, 0]
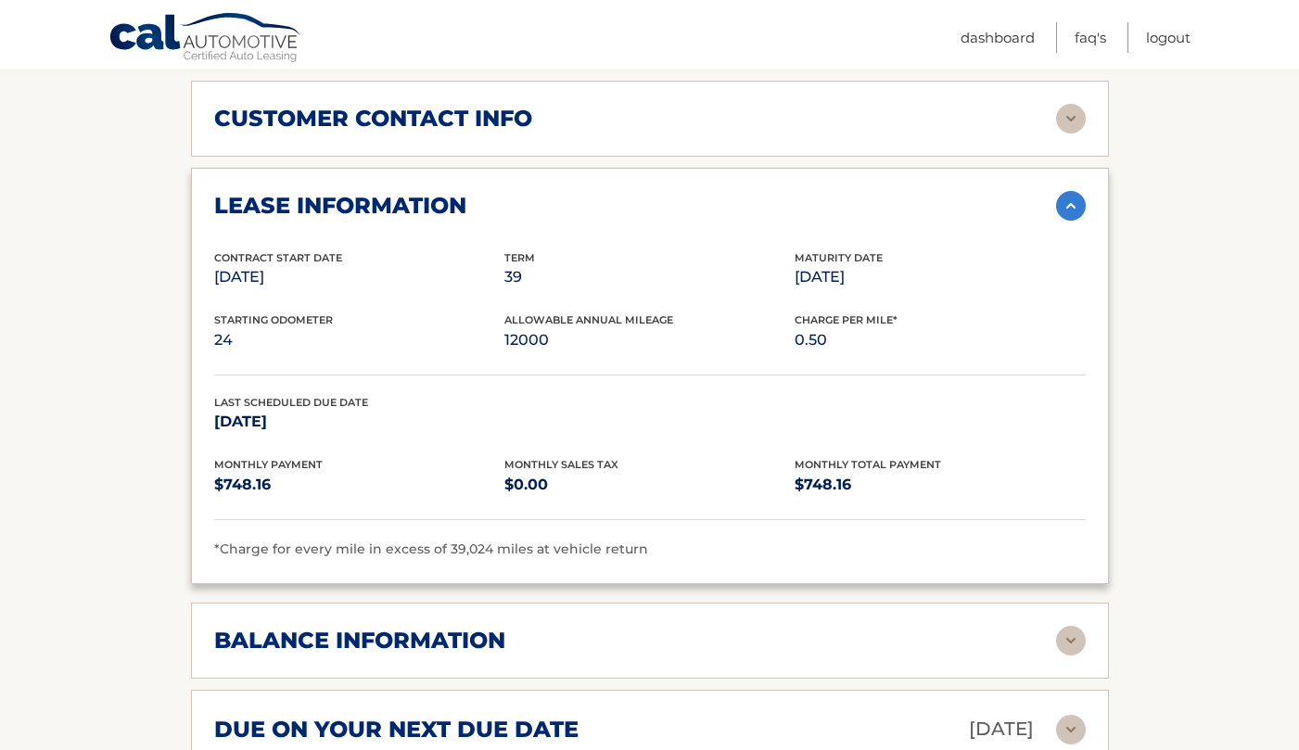
click at [1071, 191] on img at bounding box center [1071, 206] width 30 height 30
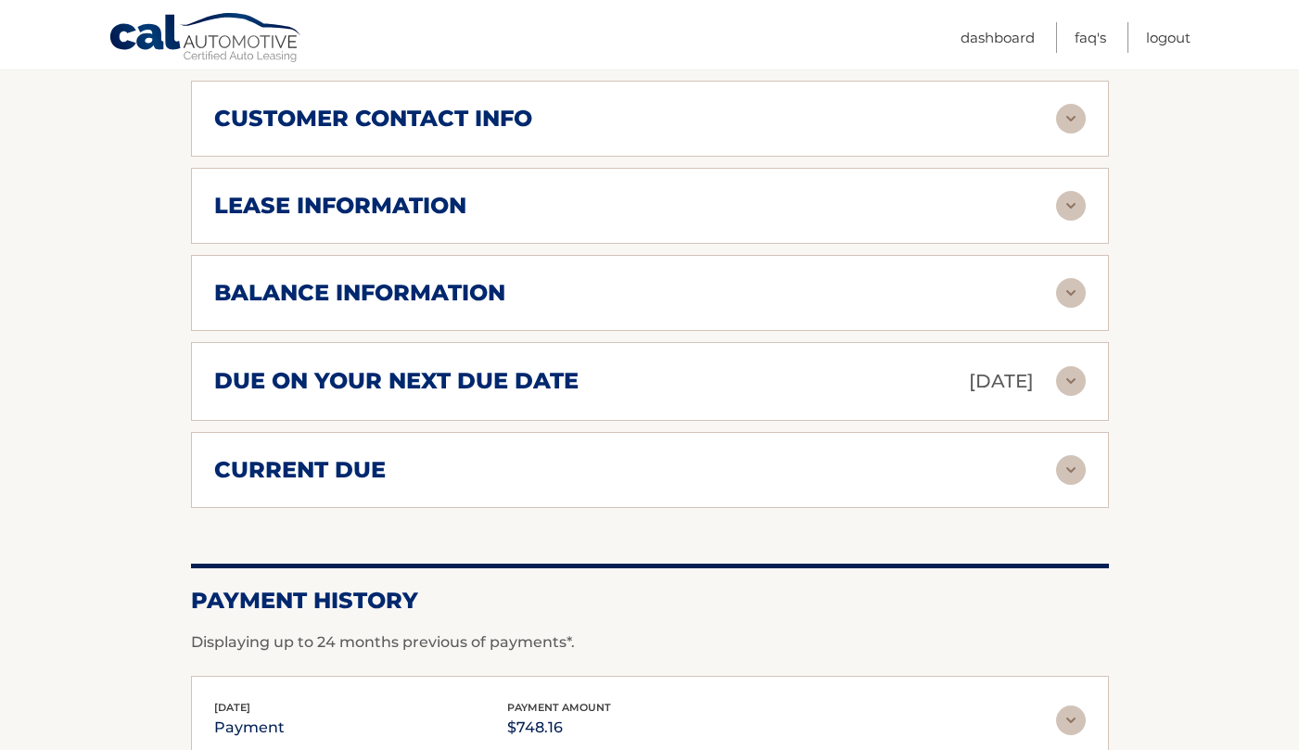
scroll to position [747, 0]
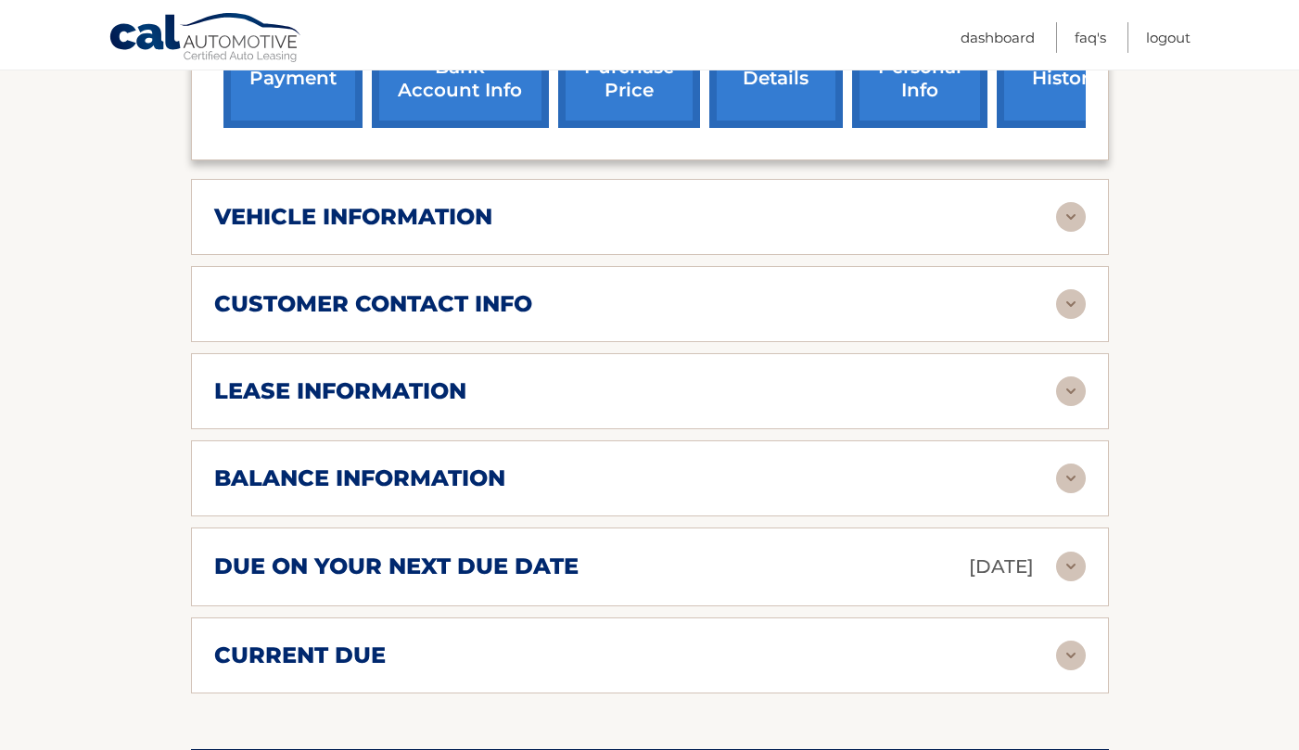
click at [995, 290] on div "customer contact info" at bounding box center [635, 304] width 842 height 28
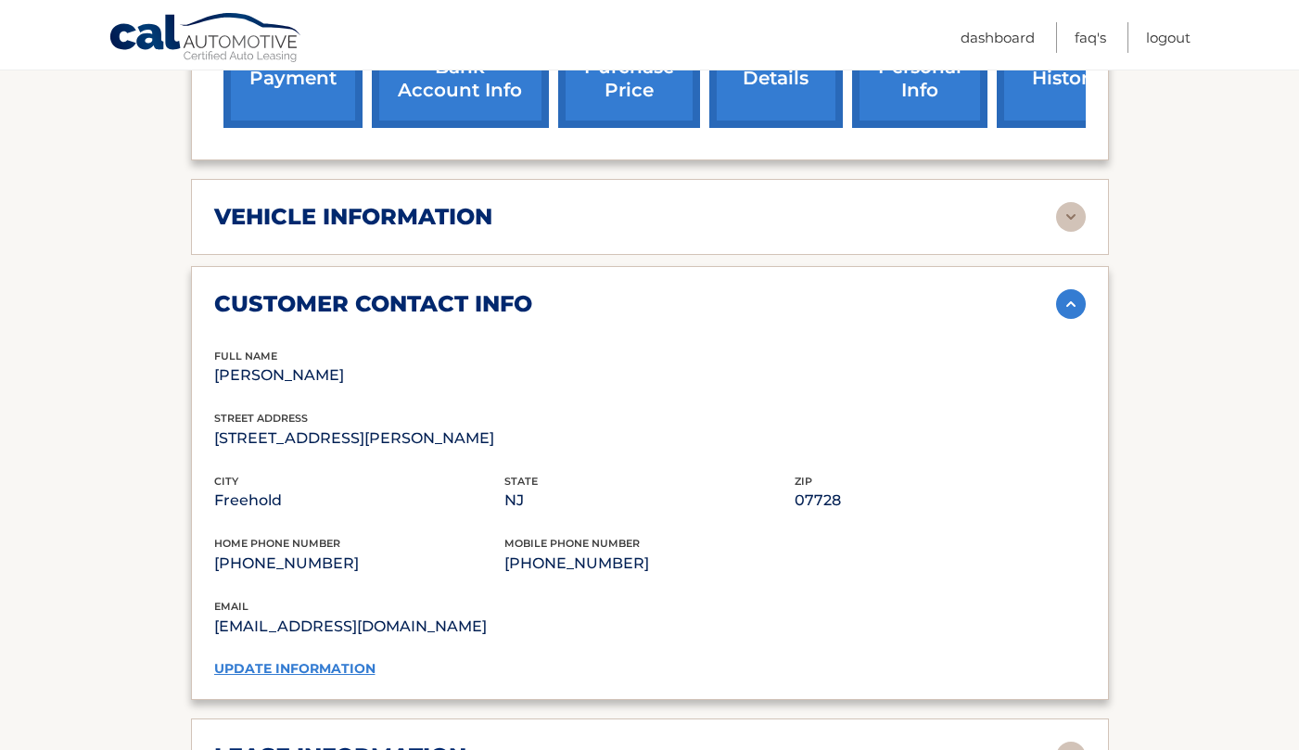
click at [988, 290] on div "customer contact info" at bounding box center [635, 304] width 842 height 28
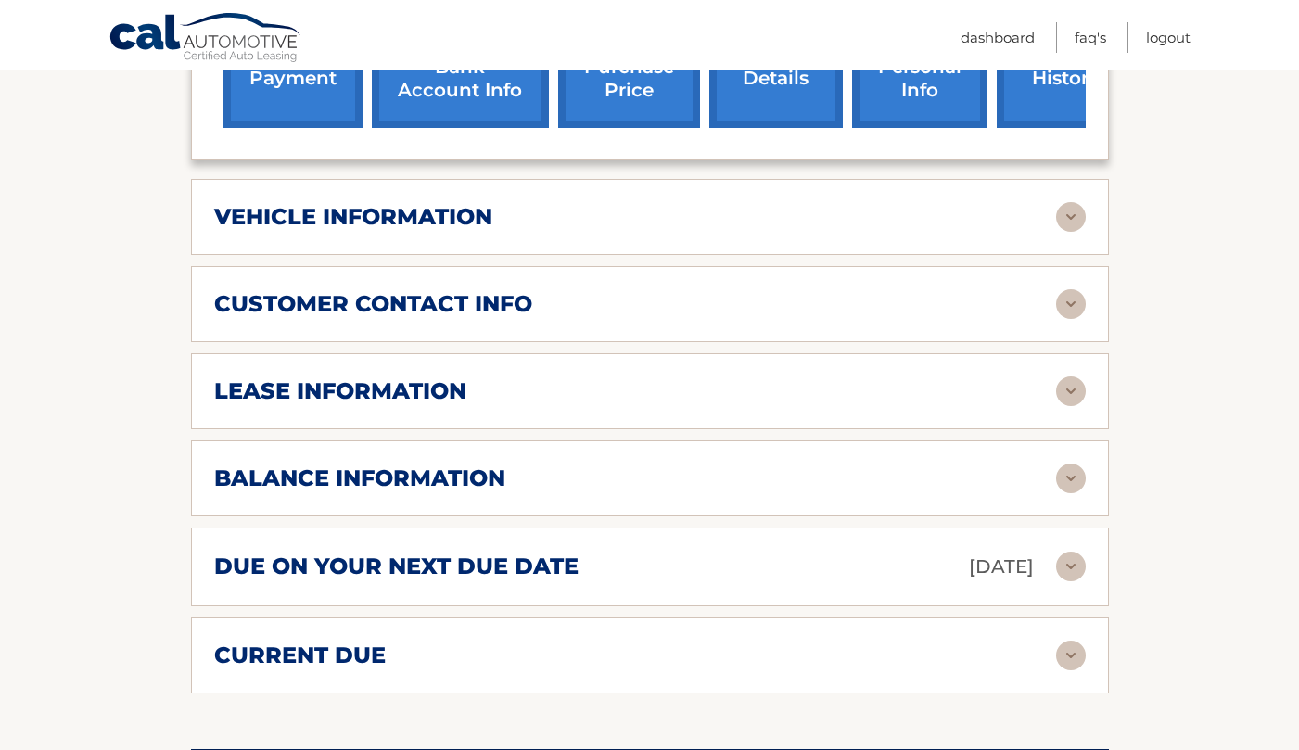
click at [1034, 209] on div "vehicle information vehicle Year [DATE] vehicle make Hyundai vehicle model PALI…" at bounding box center [650, 217] width 918 height 76
click at [1041, 203] on div "vehicle information" at bounding box center [635, 217] width 842 height 28
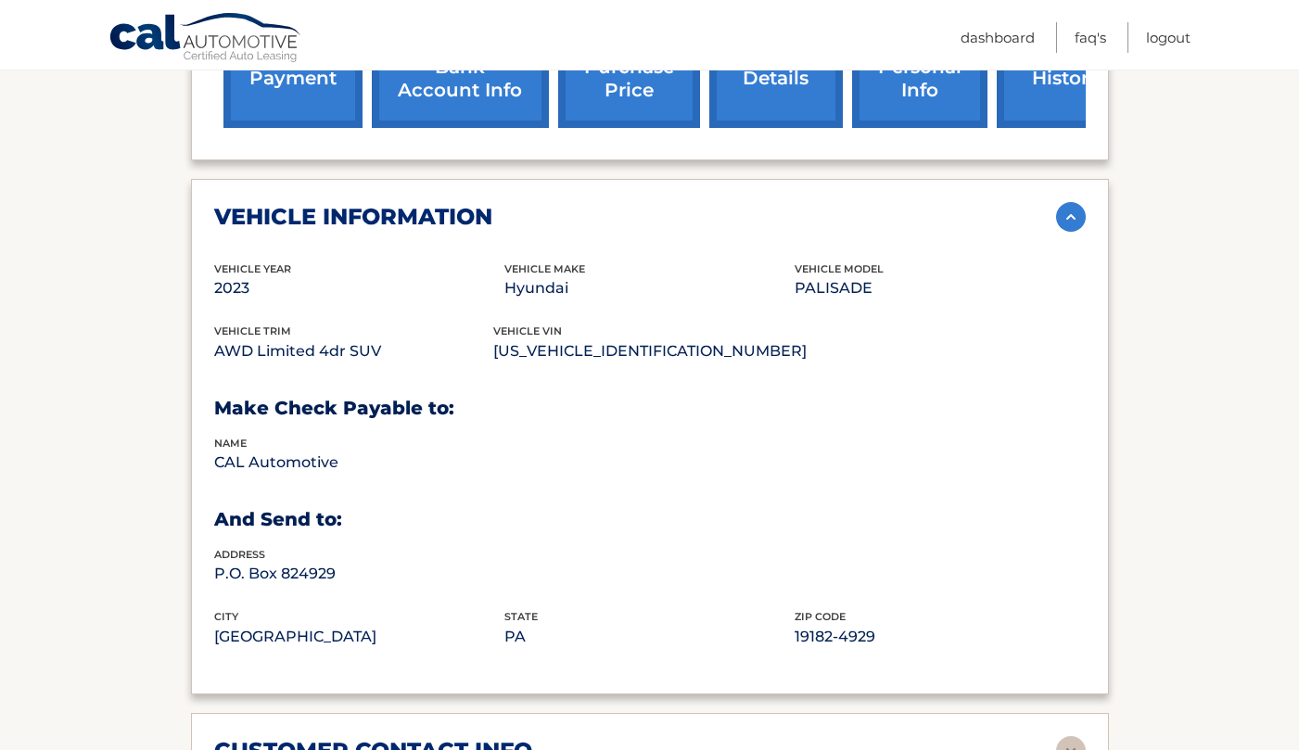
click at [1042, 203] on div "vehicle information" at bounding box center [635, 217] width 842 height 28
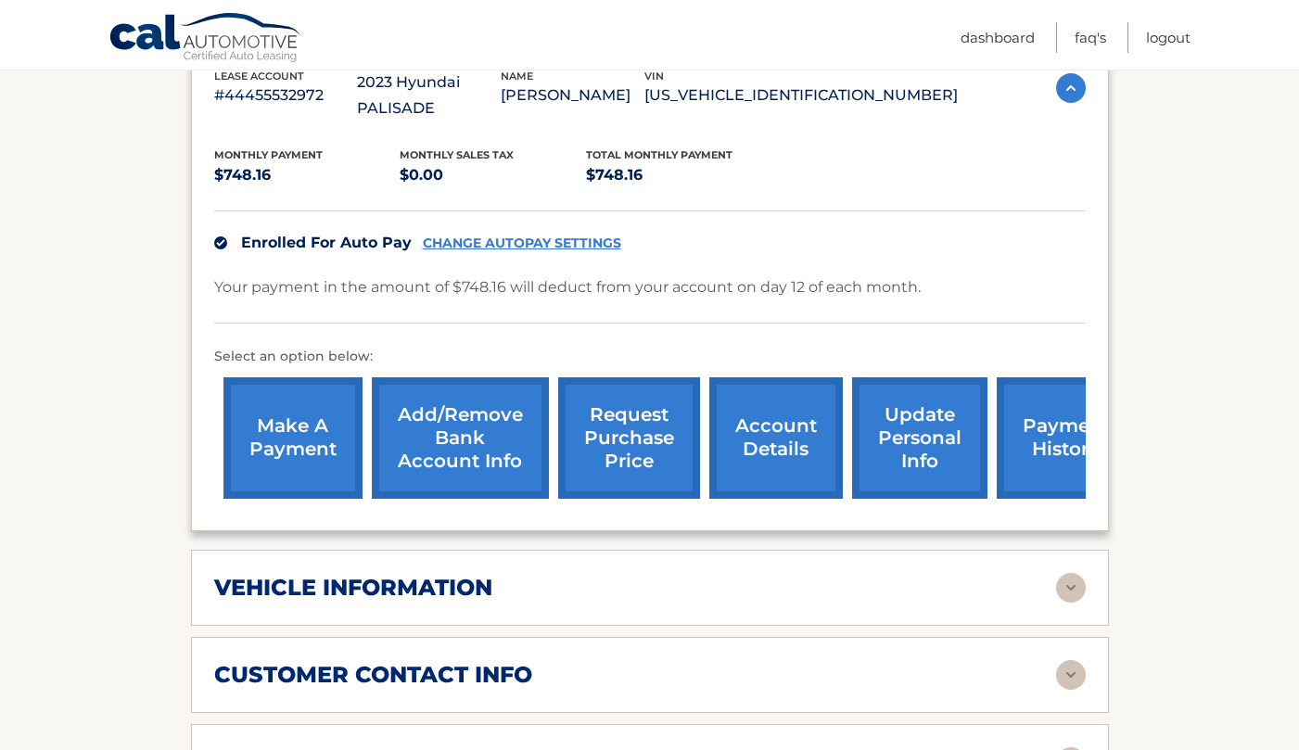
scroll to position [284, 0]
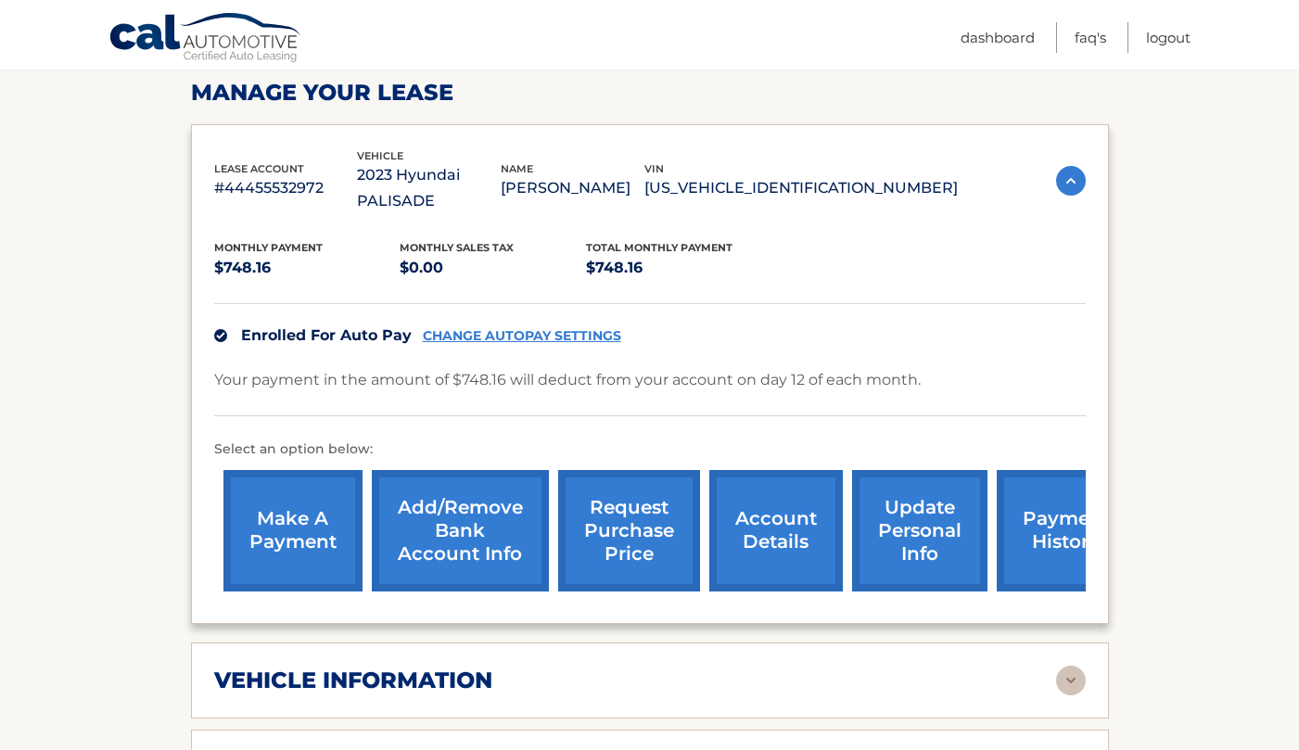
drag, startPoint x: 1024, startPoint y: 477, endPoint x: 1749, endPoint y: 308, distance: 744.4
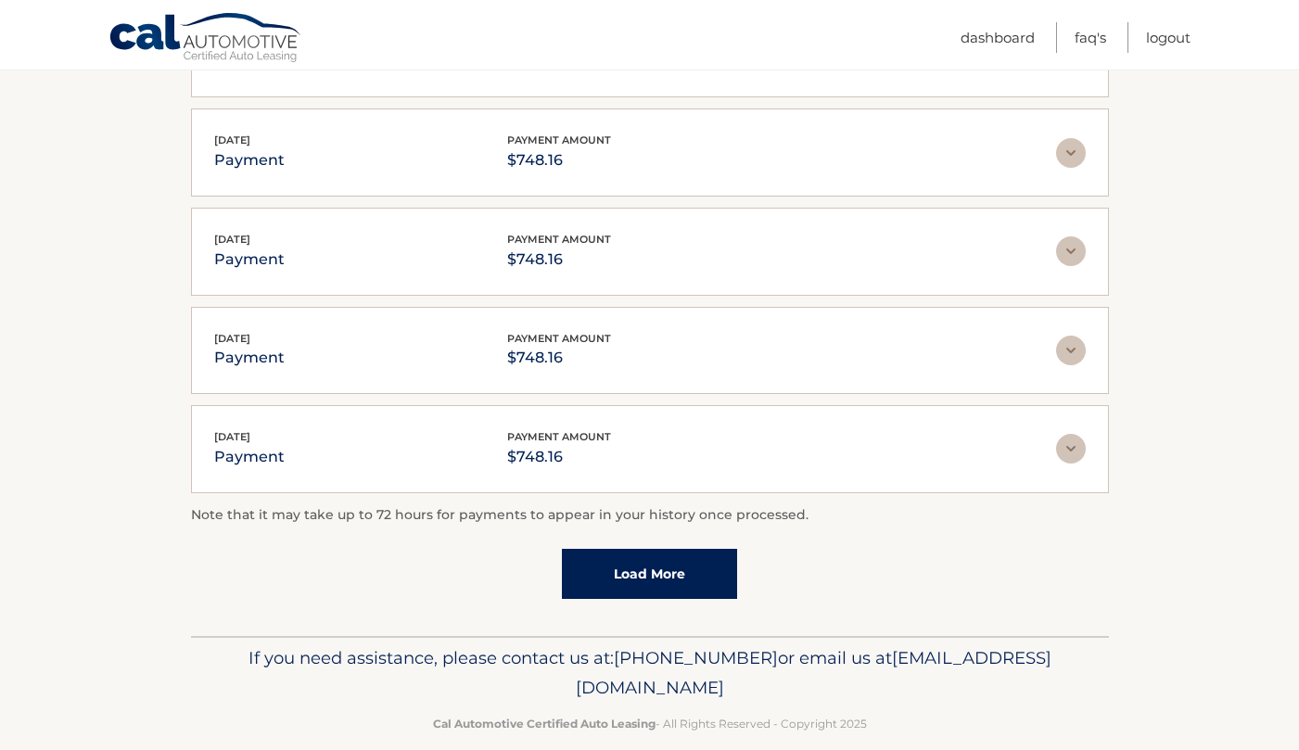
scroll to position [956, 0]
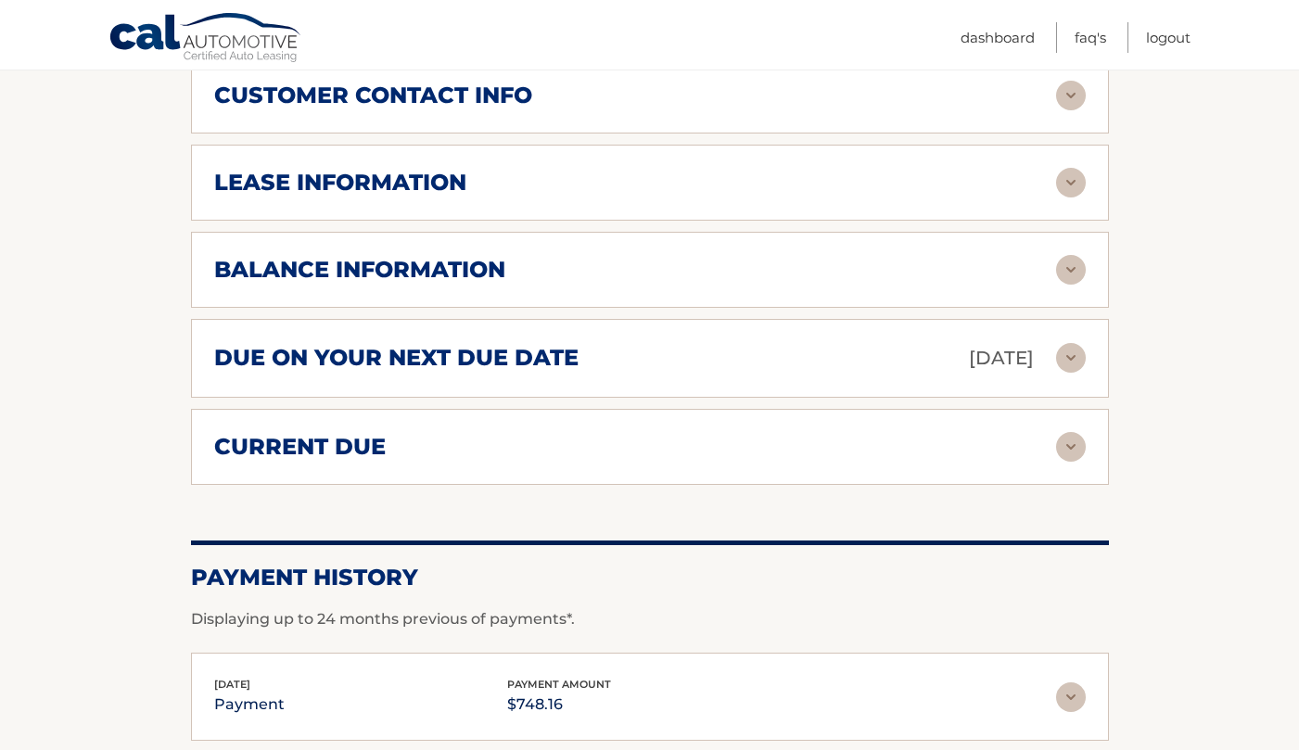
click at [1049, 676] on div "[DATE] payment payment amount $748.16" at bounding box center [635, 697] width 842 height 42
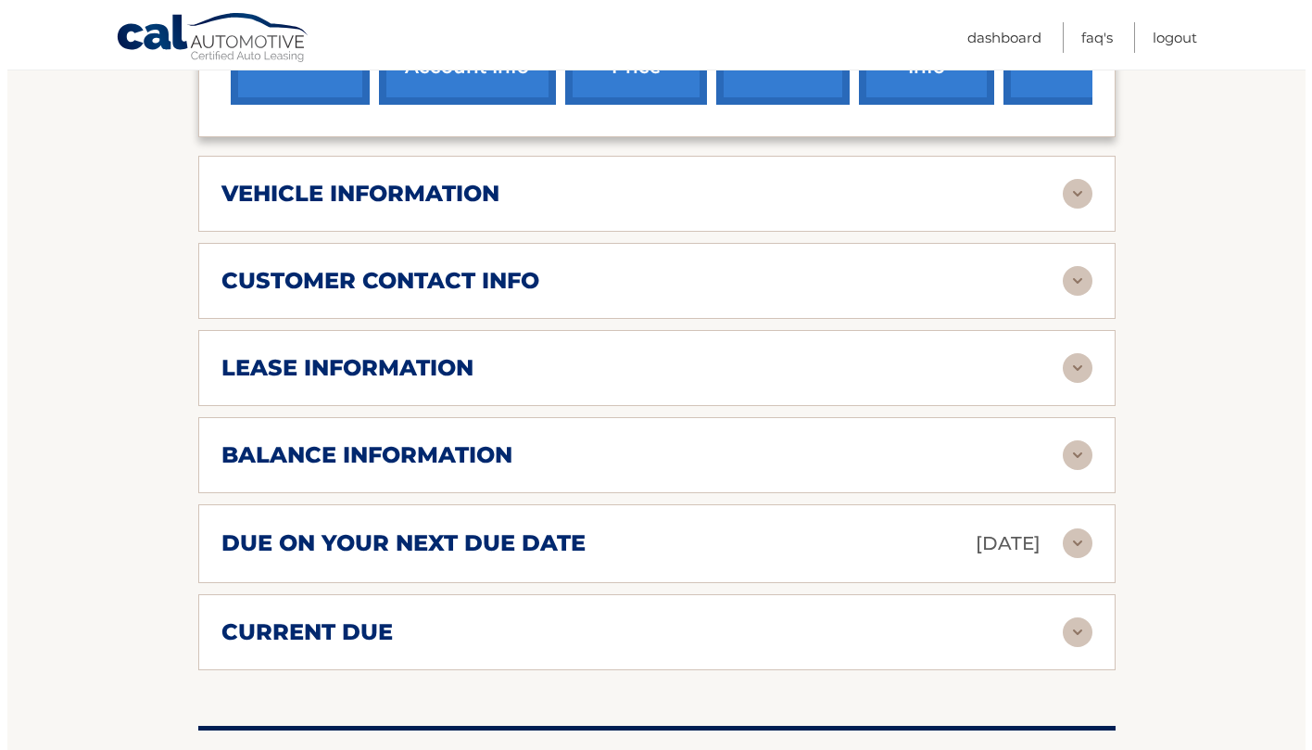
scroll to position [307, 0]
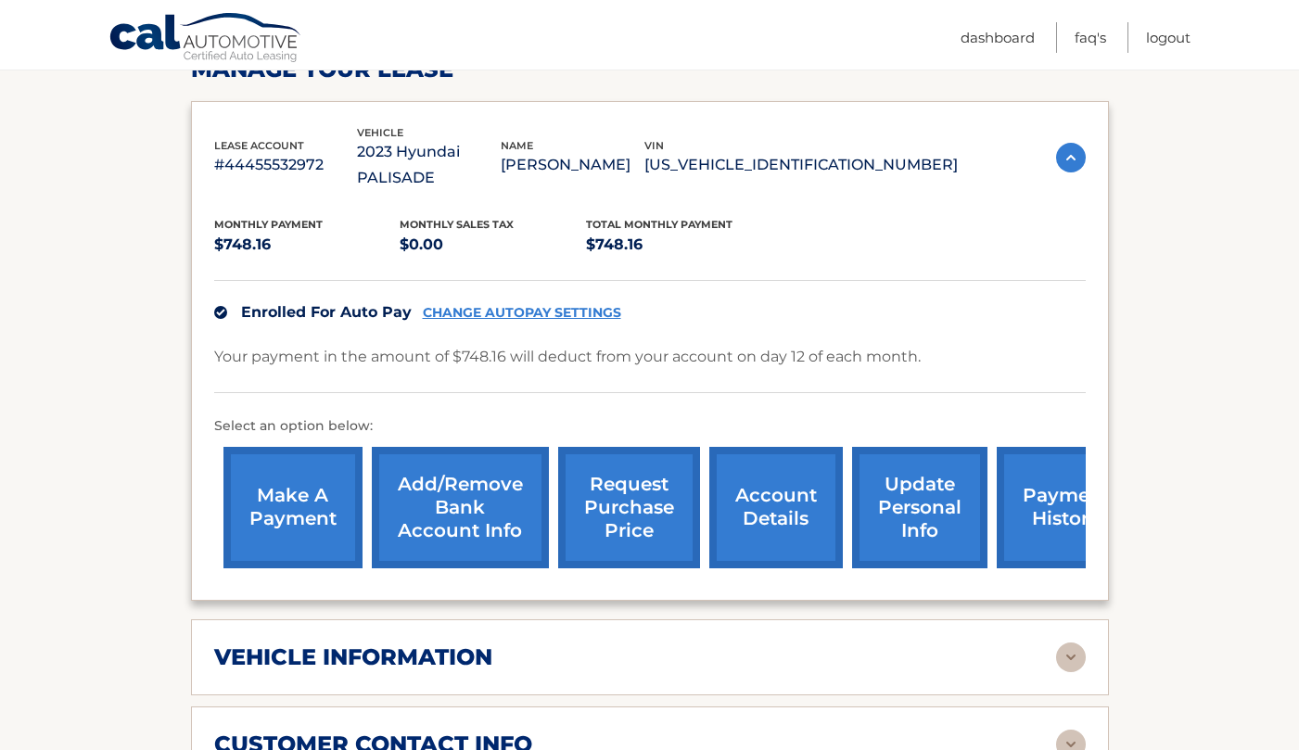
click at [631, 447] on link "request purchase price" at bounding box center [629, 507] width 142 height 121
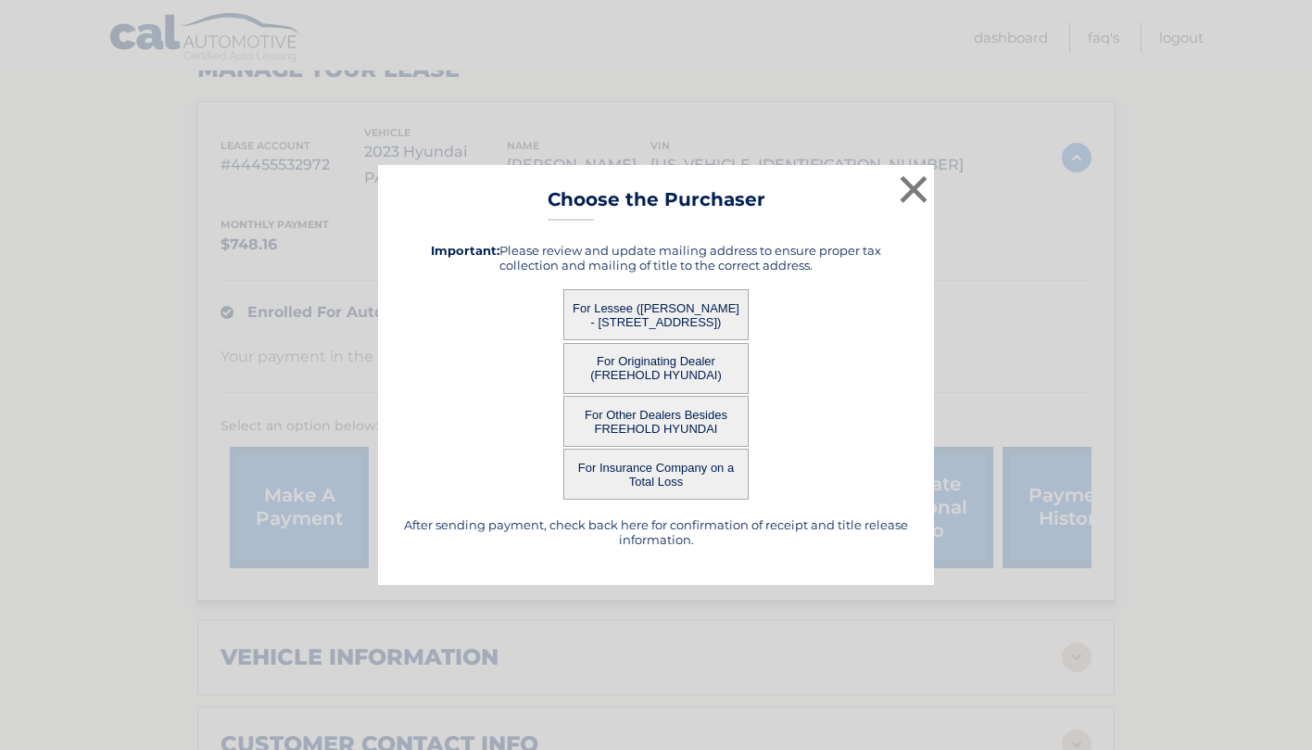
click at [653, 299] on button "For Lessee ([PERSON_NAME] - [STREET_ADDRESS])" at bounding box center [656, 314] width 185 height 51
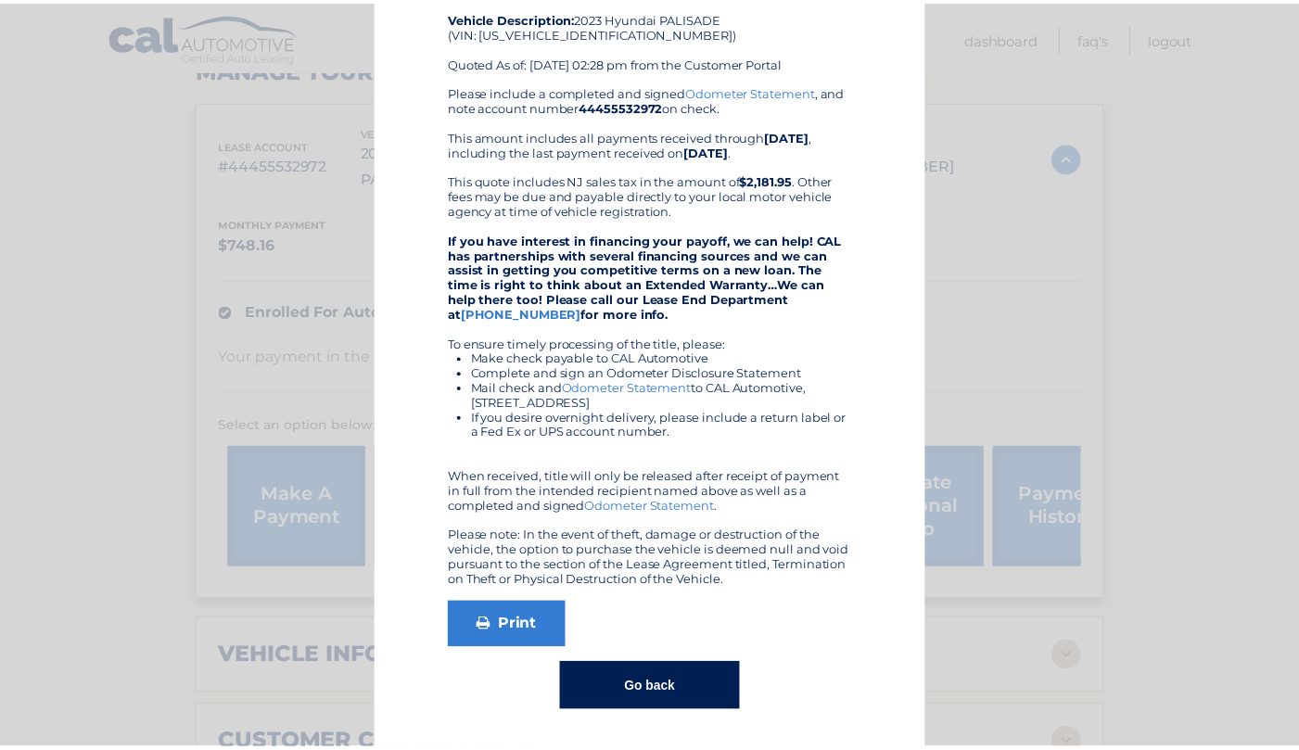
scroll to position [0, 0]
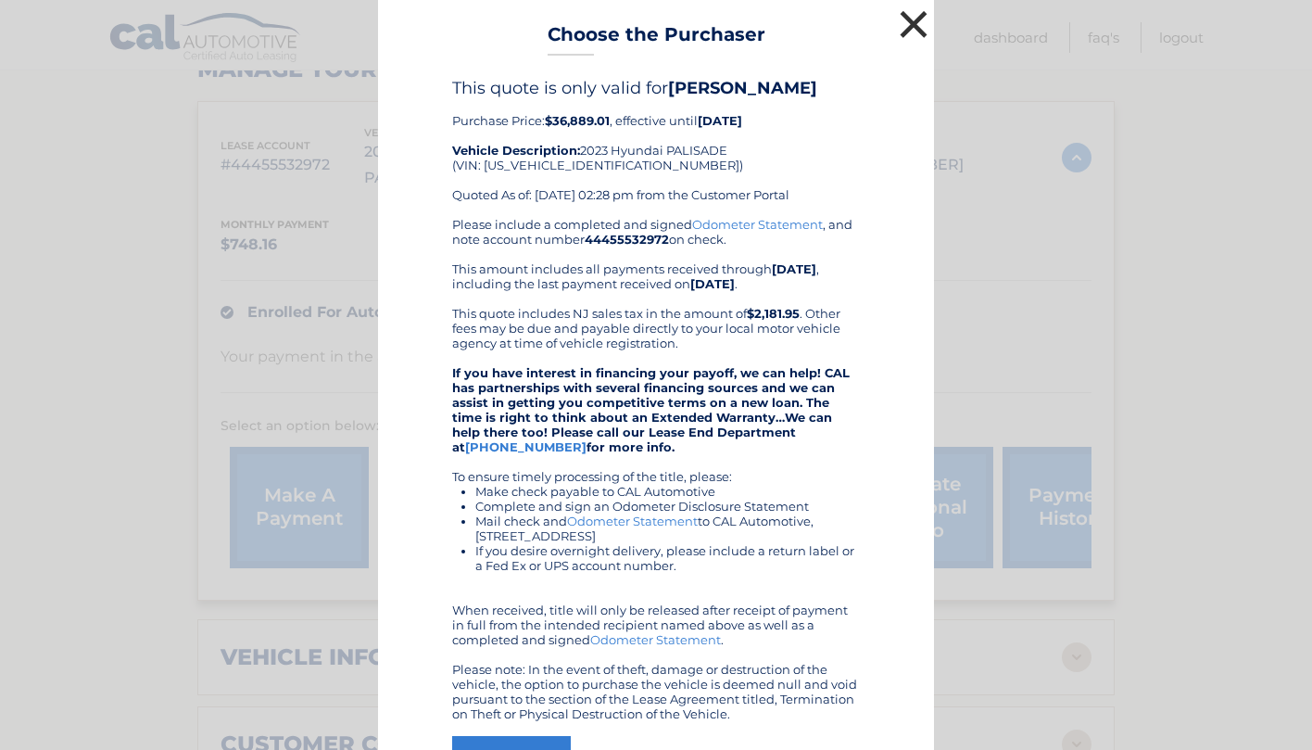
click at [911, 19] on button "×" at bounding box center [913, 24] width 37 height 37
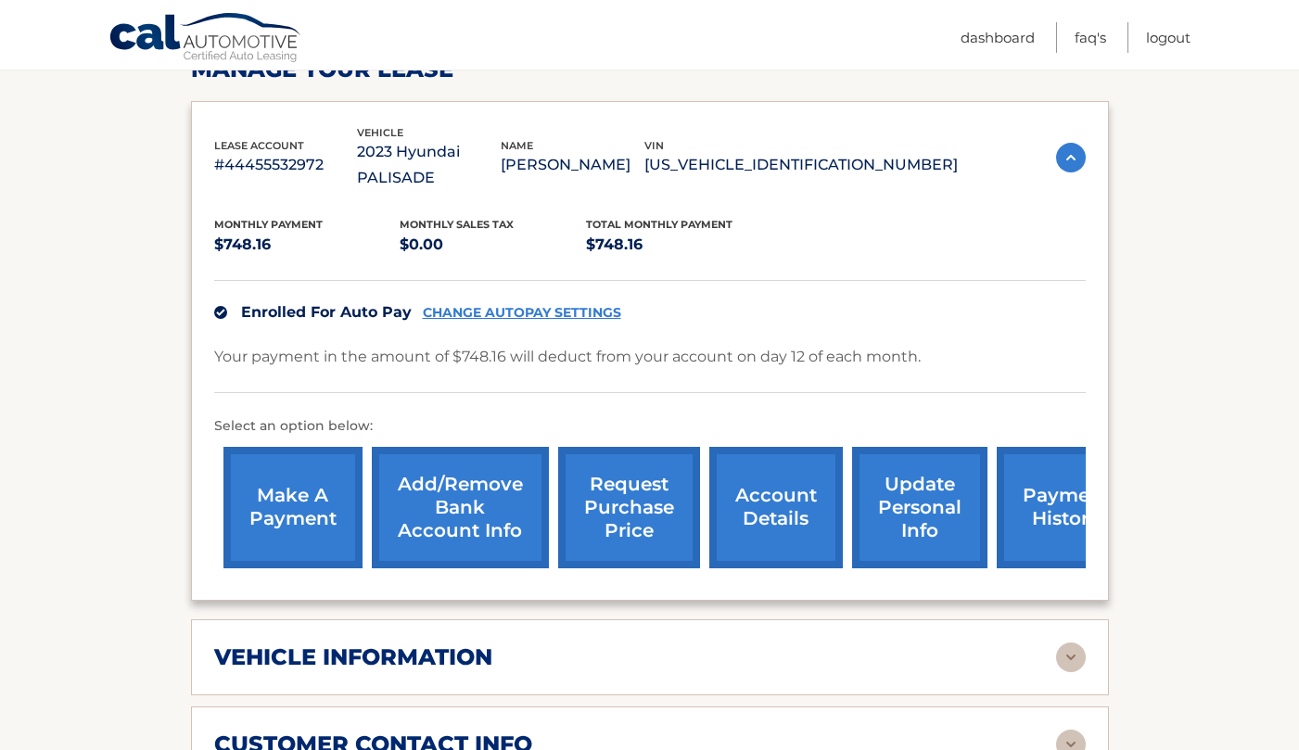
click at [632, 468] on link "request purchase price" at bounding box center [629, 507] width 142 height 121
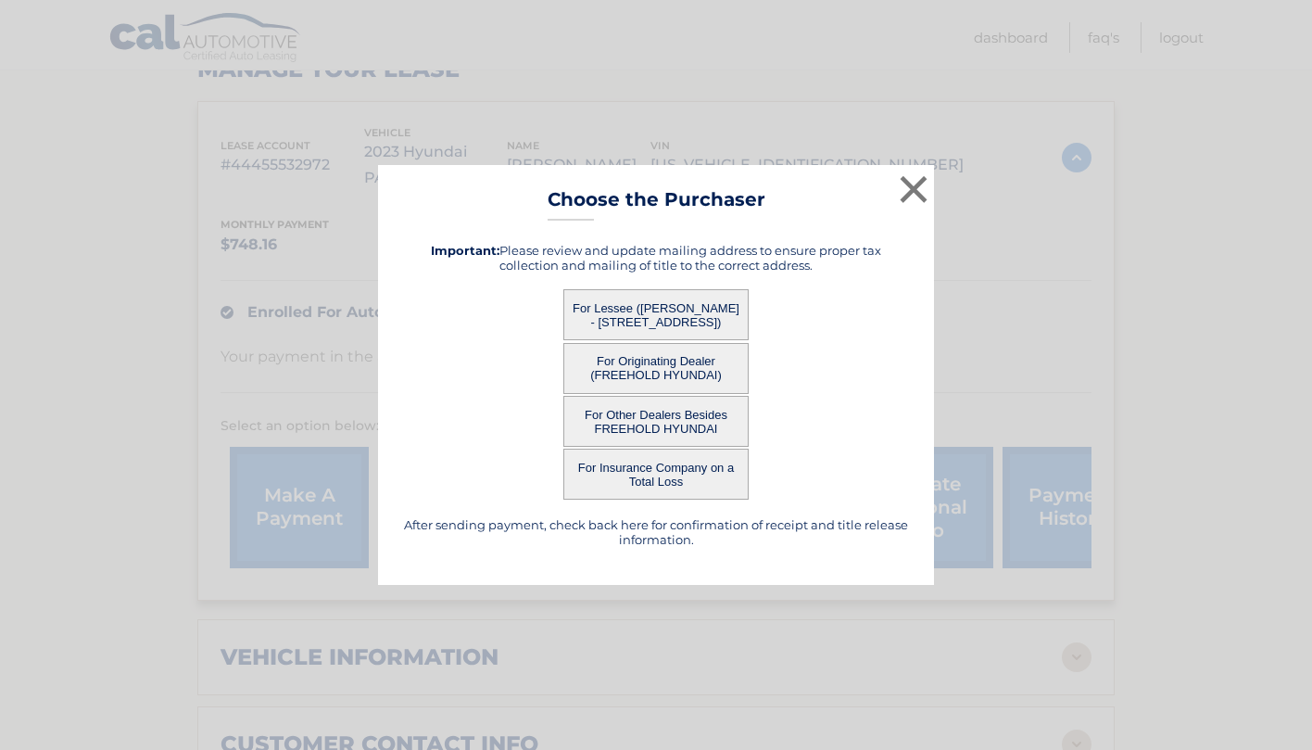
click at [680, 366] on button "For Originating Dealer (FREEHOLD HYUNDAI)" at bounding box center [656, 368] width 185 height 51
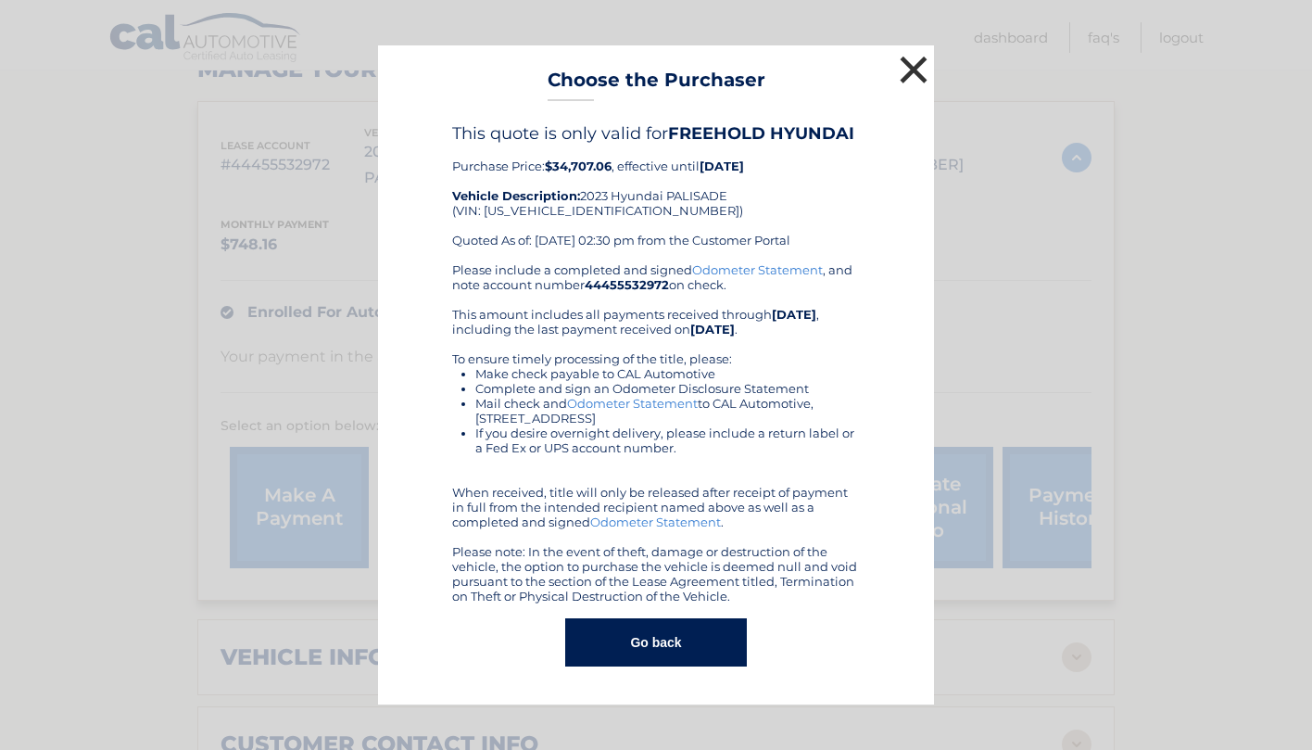
drag, startPoint x: 919, startPoint y: 67, endPoint x: 914, endPoint y: 82, distance: 16.4
click at [919, 67] on button "×" at bounding box center [913, 69] width 37 height 37
